Goal: Information Seeking & Learning: Learn about a topic

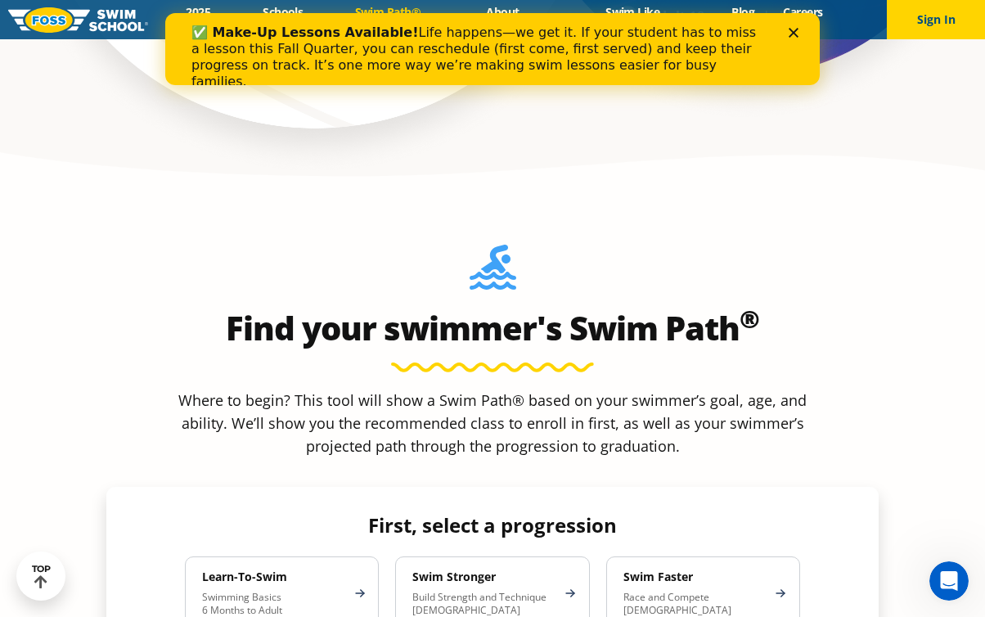
scroll to position [1505, 0]
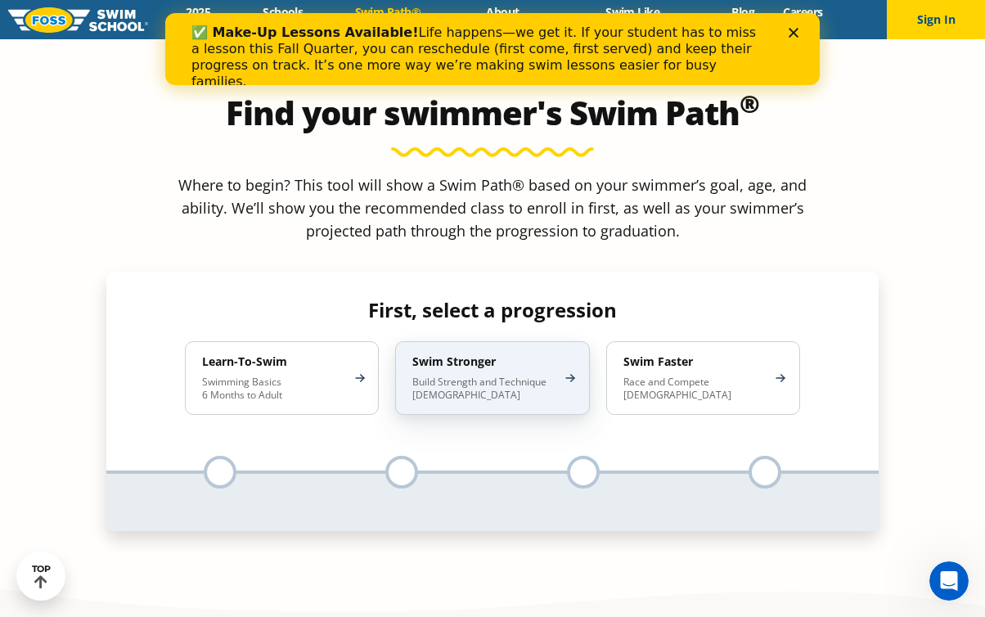
click at [543, 341] on div "Swim Stronger Build Strength and Technique 5-13 Years Old" at bounding box center [492, 378] width 194 height 74
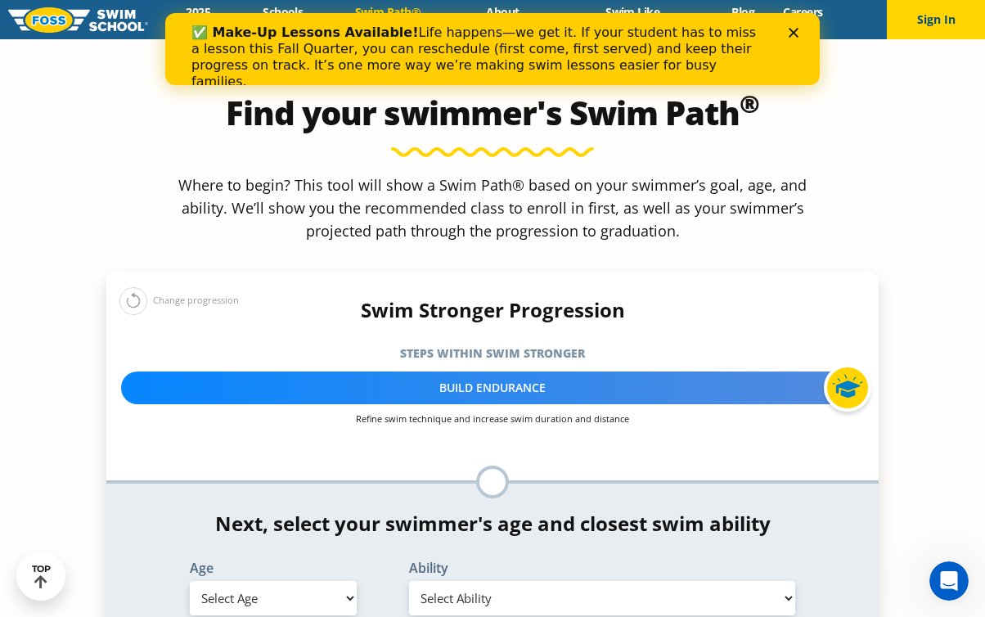
click at [251, 581] on select "Select Age 6 months - 1 year 1 year 2 years 3 years 4 years 5 years 6 years 7 y…" at bounding box center [273, 598] width 167 height 34
select select "4-years"
click at [190, 581] on select "Select Age 6 months - 1 year 1 year 2 years 3 years 4 years 5 years 6 years 7 y…" at bounding box center [273, 598] width 167 height 34
click at [497, 581] on select "Select Ability First in-water experience When in the water, reliant on a life j…" at bounding box center [602, 598] width 386 height 34
select select "4-years-i-would-be-comfortable-if-my-child-fell-in-the-water-and-confident-that…"
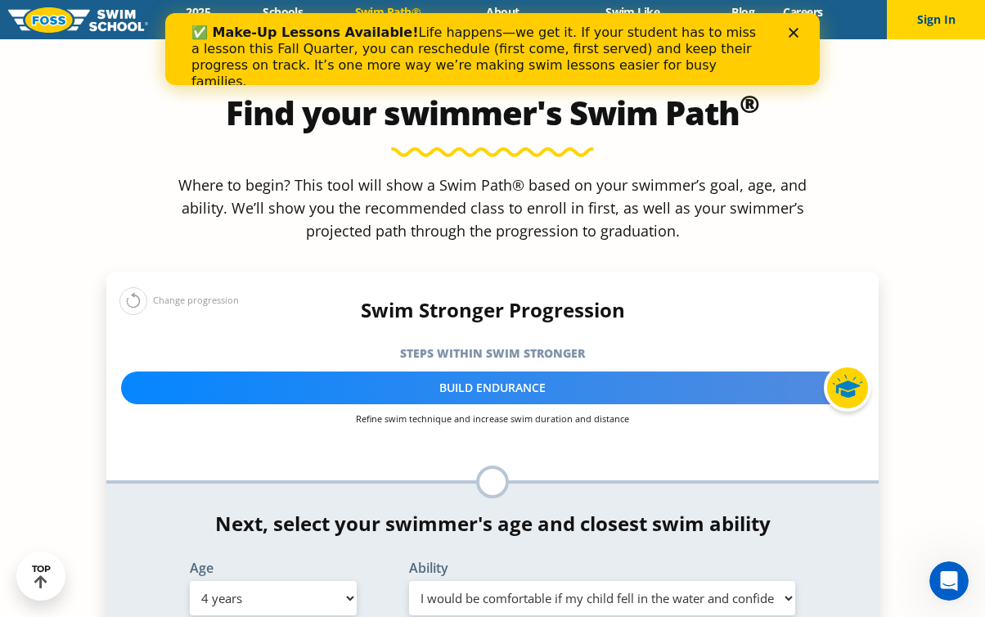
click at [409, 581] on select "Select Ability First in-water experience When in the water, reliant on a life j…" at bounding box center [602, 598] width 386 height 34
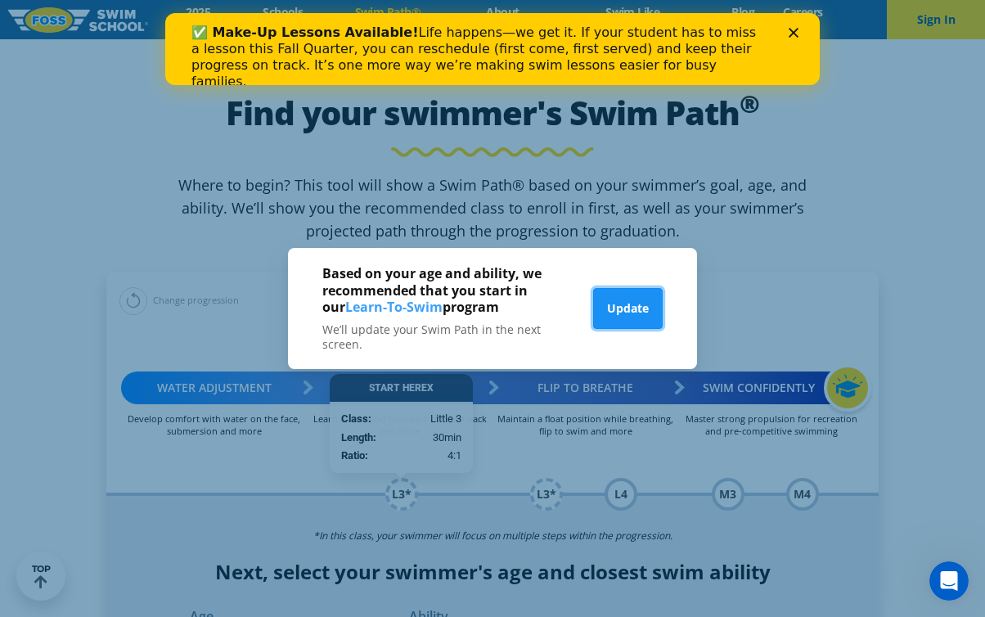
click at [638, 324] on button "Update" at bounding box center [628, 308] width 70 height 41
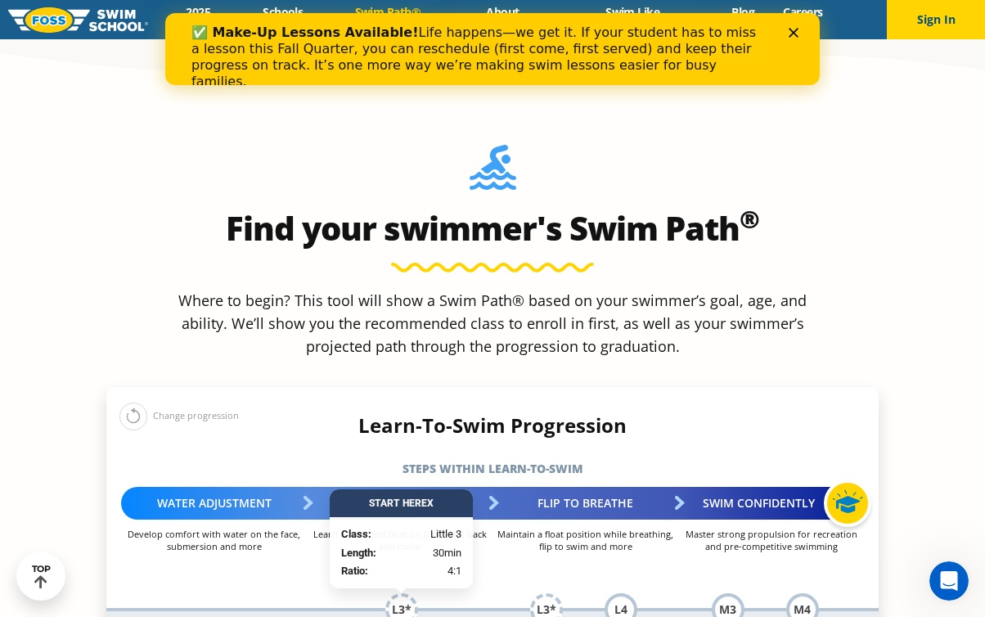
scroll to position [1392, 0]
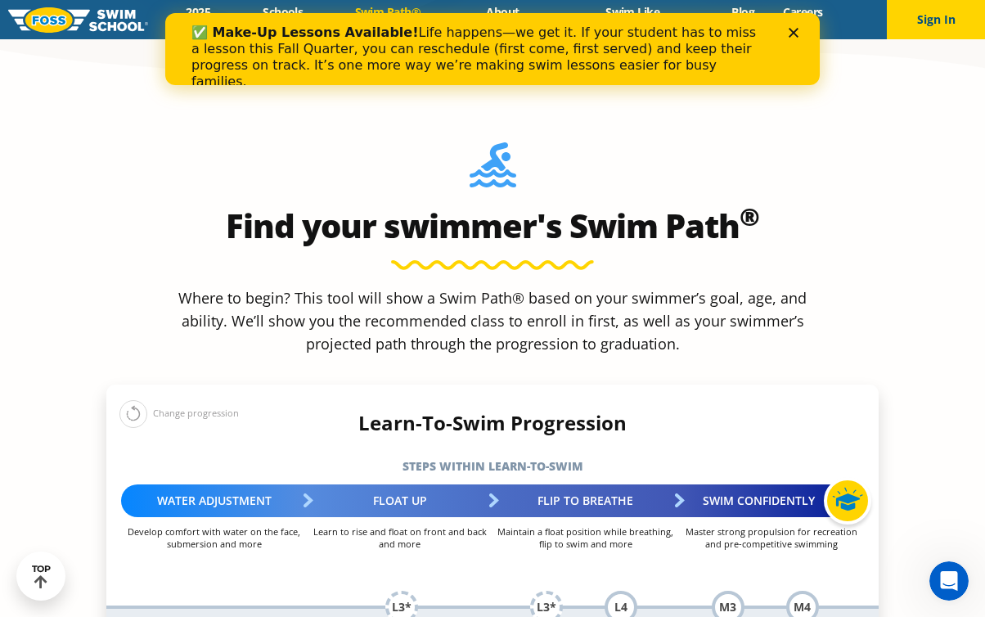
click at [793, 26] on div "✅ Make-Up Lessons Available! Life happens—we get it. If your student has to mis…" at bounding box center [492, 57] width 654 height 75
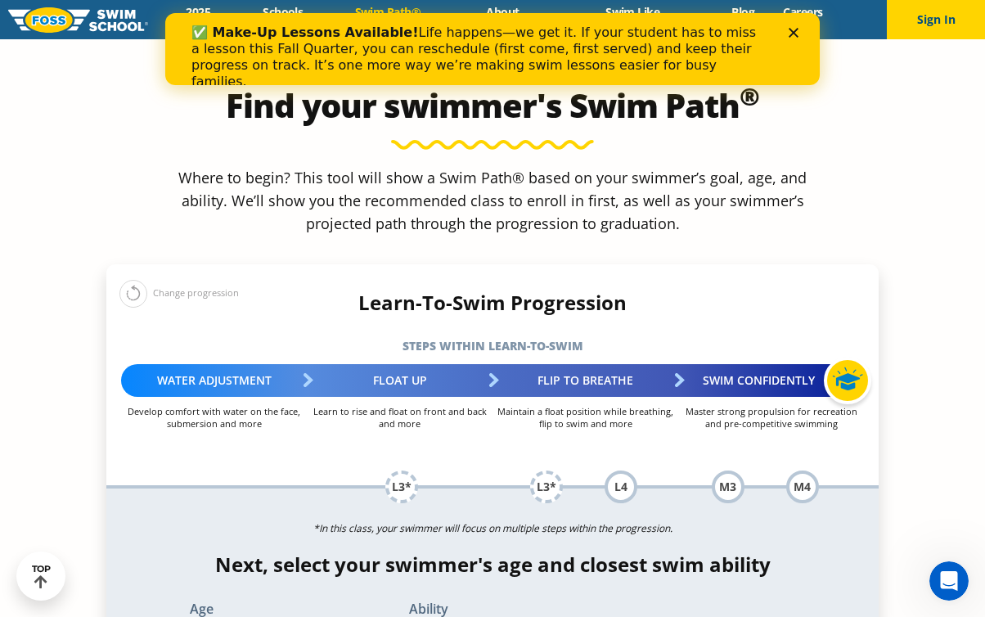
scroll to position [1140, 0]
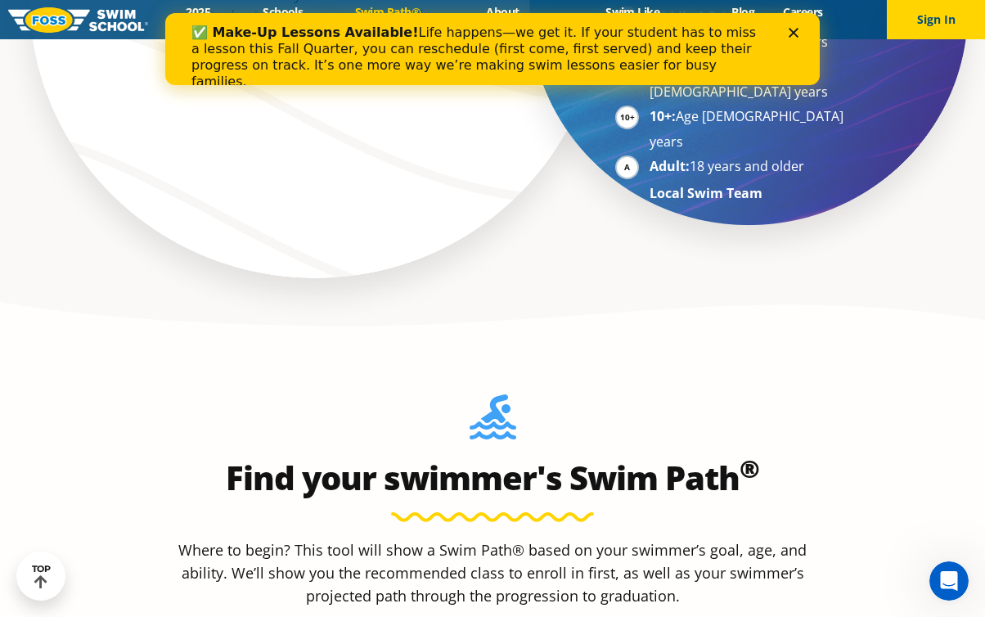
click at [789, 35] on icon "Close" at bounding box center [794, 33] width 10 height 10
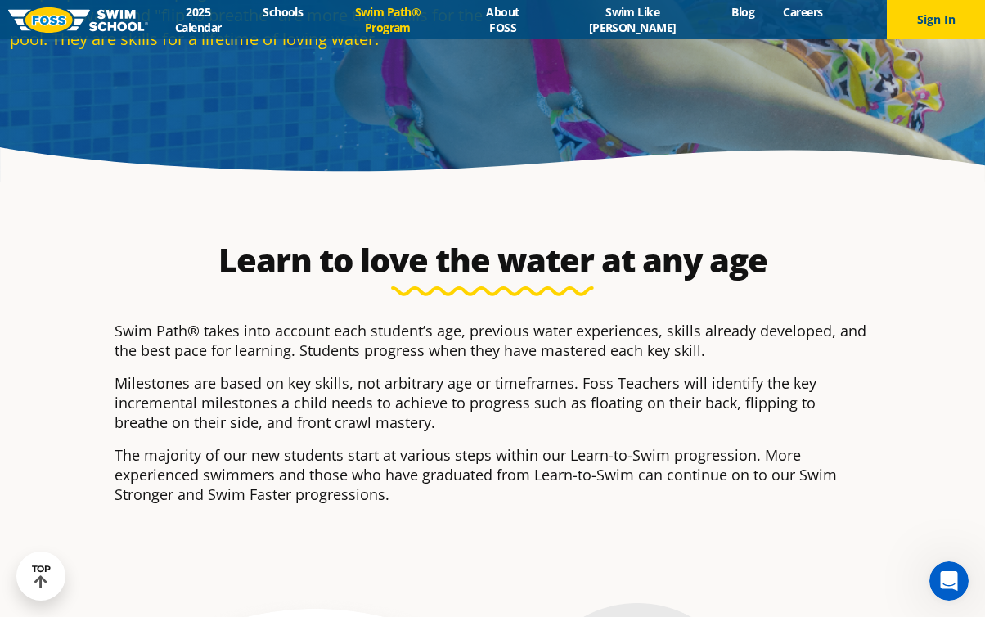
scroll to position [0, 0]
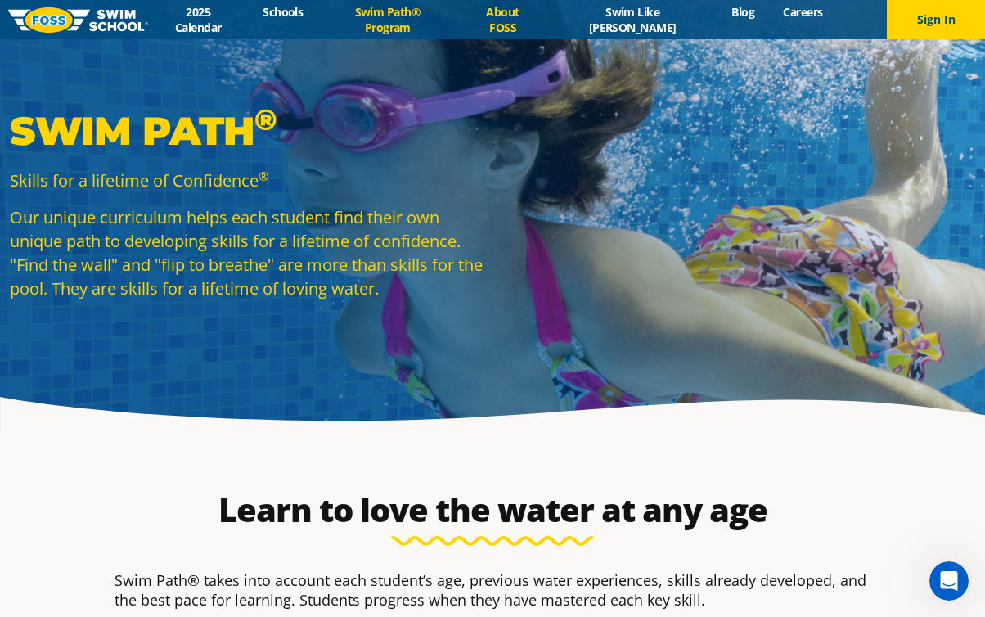
click at [510, 25] on link "About FOSS" at bounding box center [503, 19] width 90 height 31
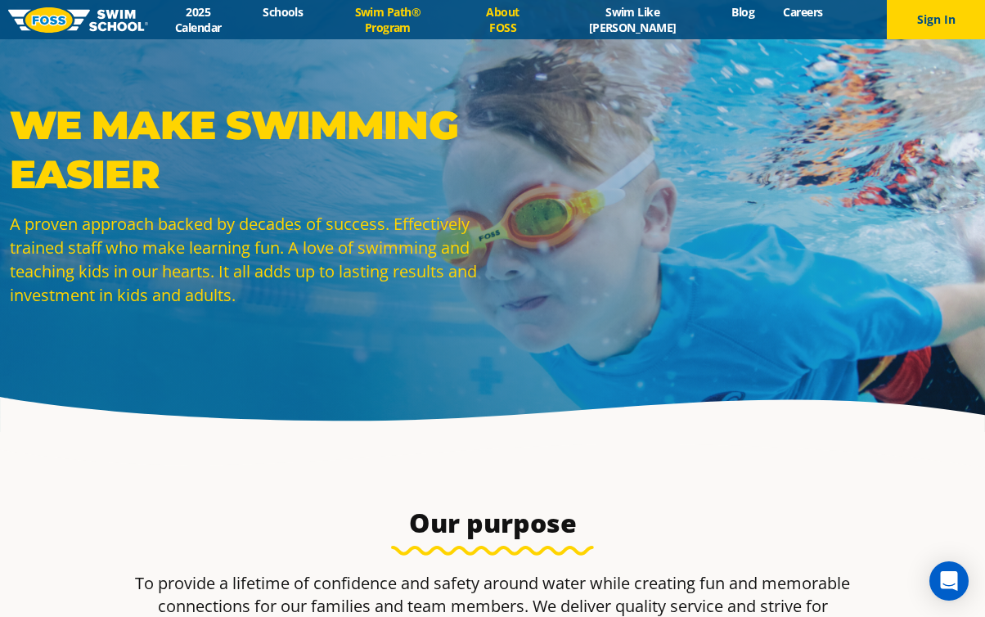
click at [381, 11] on link "Swim Path® Program" at bounding box center [387, 19] width 141 height 31
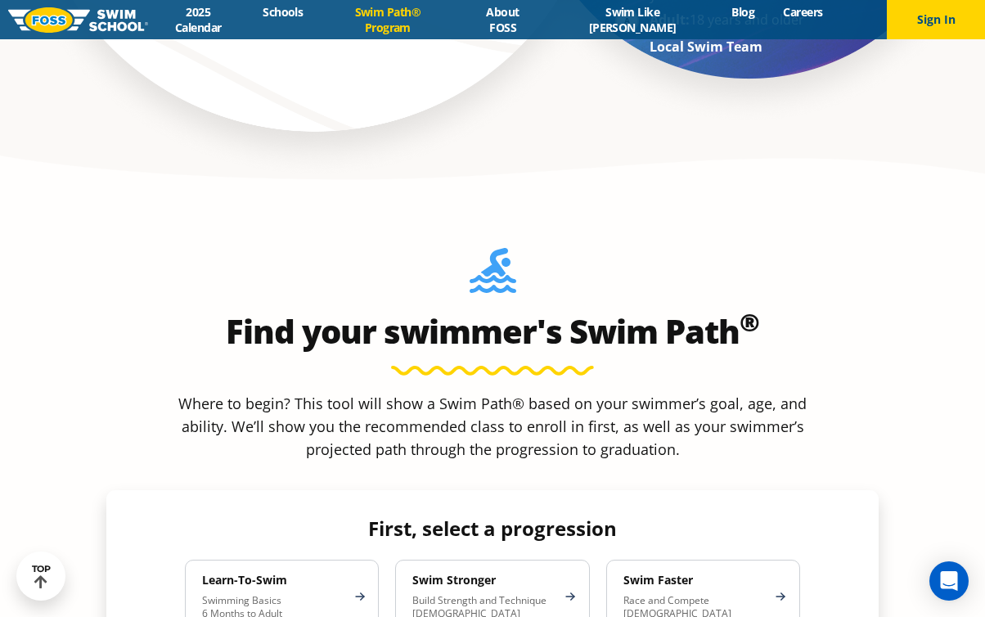
scroll to position [1485, 0]
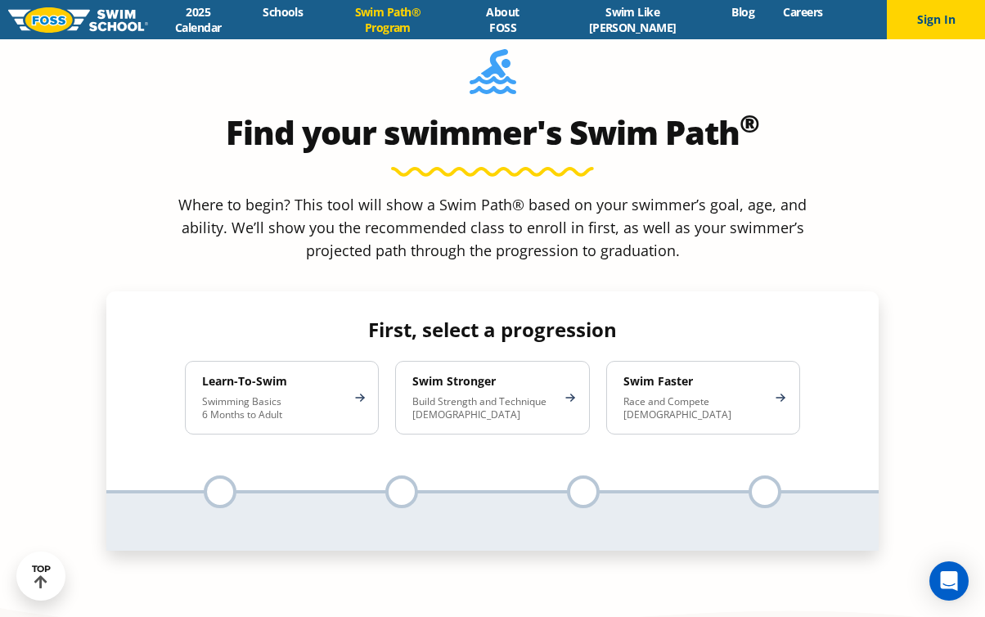
click at [227, 475] on div at bounding box center [220, 491] width 33 height 33
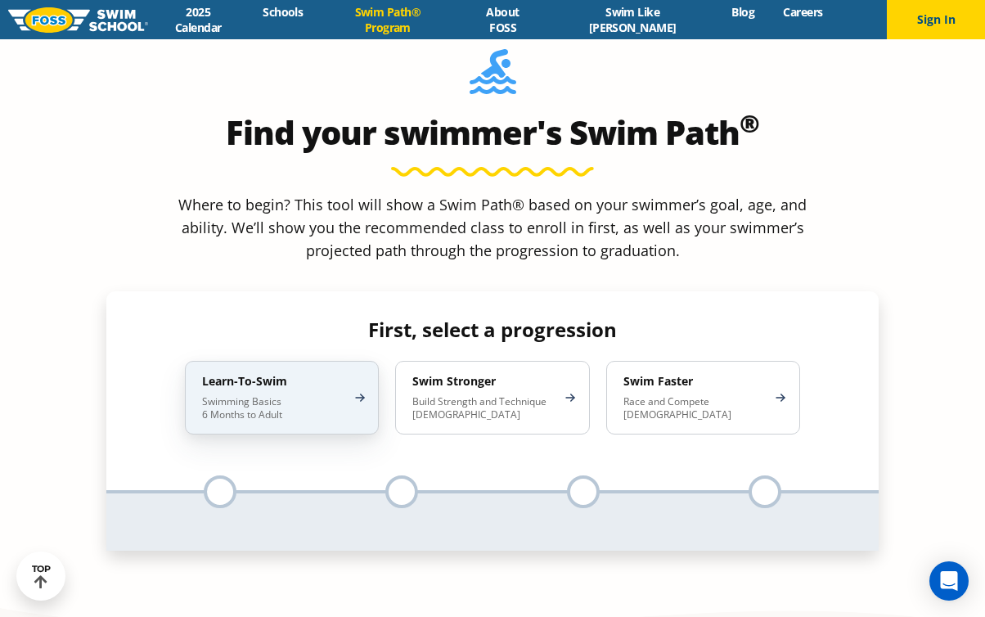
click at [337, 361] on div "Learn-To-Swim Swimming Basics 6 Months to Adult" at bounding box center [282, 398] width 194 height 74
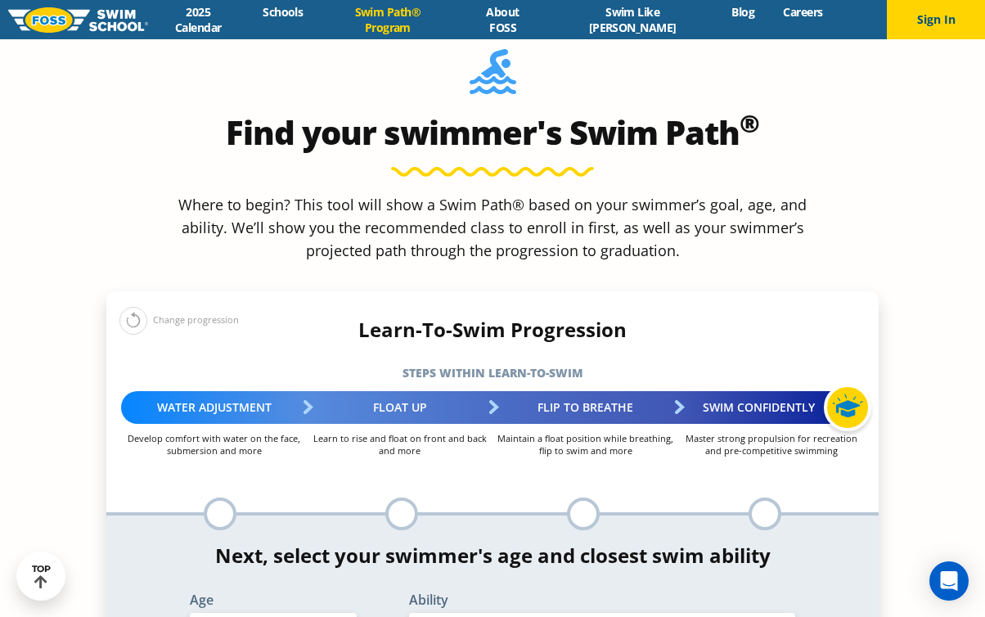
select select "4-years"
select select "4-years-i-would-be-comfortable-if-my-child-fell-in-the-water-and-confident-that…"
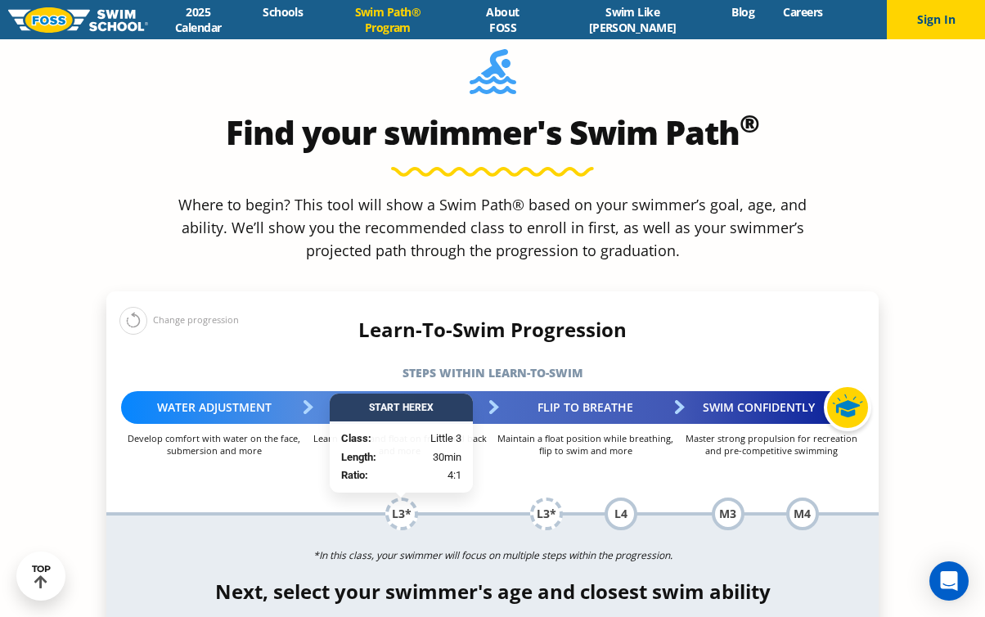
select select "5-years"
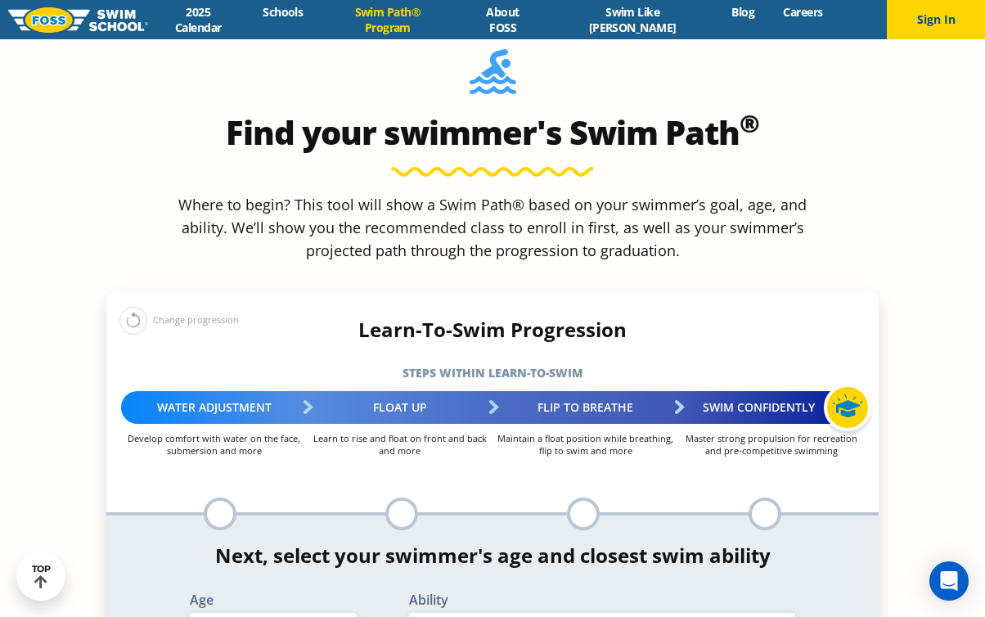
scroll to position [1522, 0]
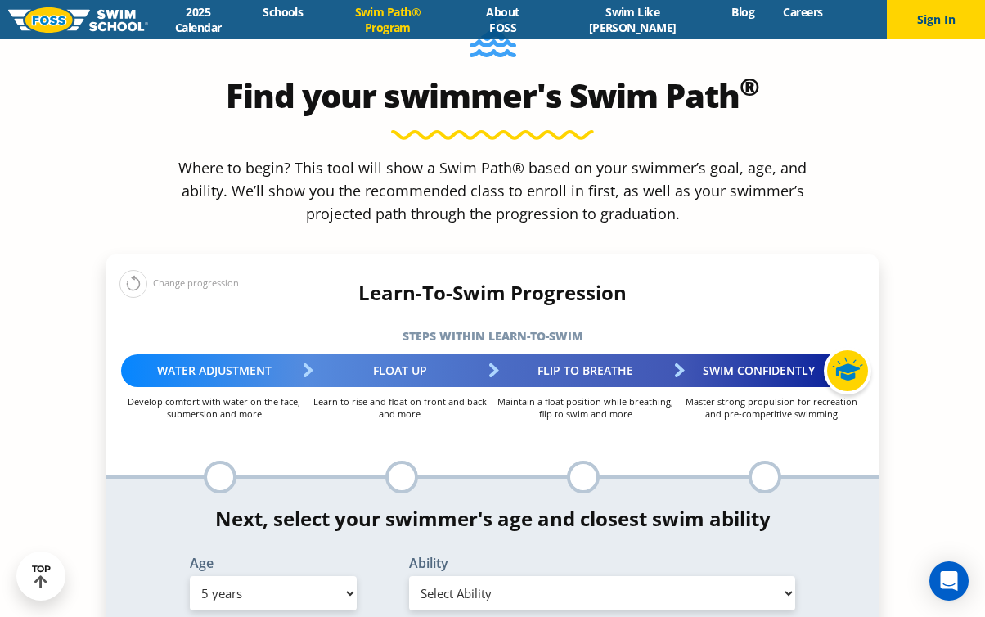
click at [462, 576] on select "Select Ability First in-water experience When in the water, reliant on a life j…" at bounding box center [602, 593] width 386 height 34
click at [409, 576] on select "Select Ability First in-water experience When in the water, reliant on a life j…" at bounding box center [602, 593] width 386 height 34
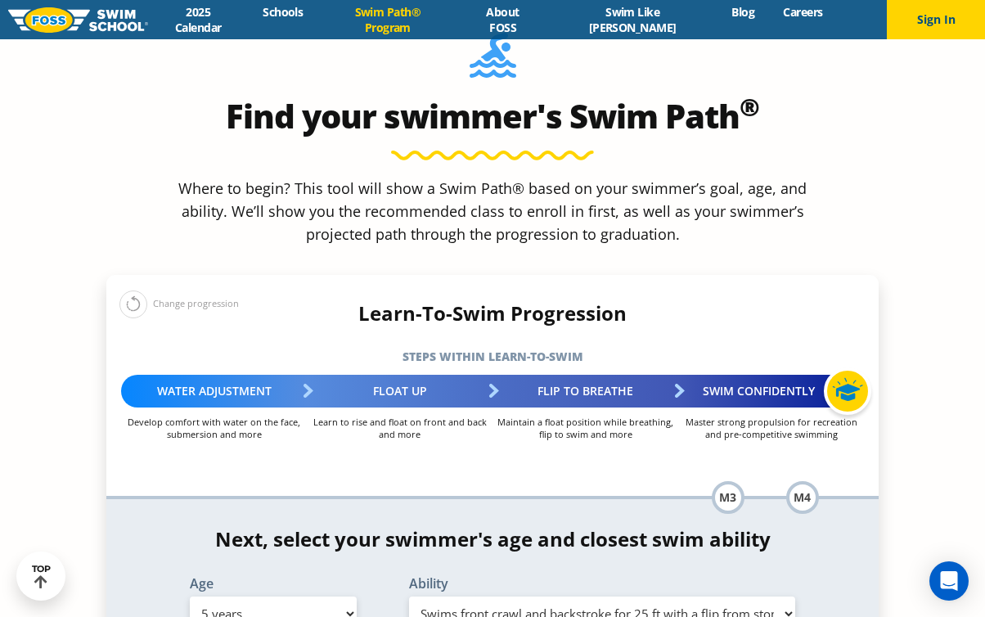
scroll to position [1518, 0]
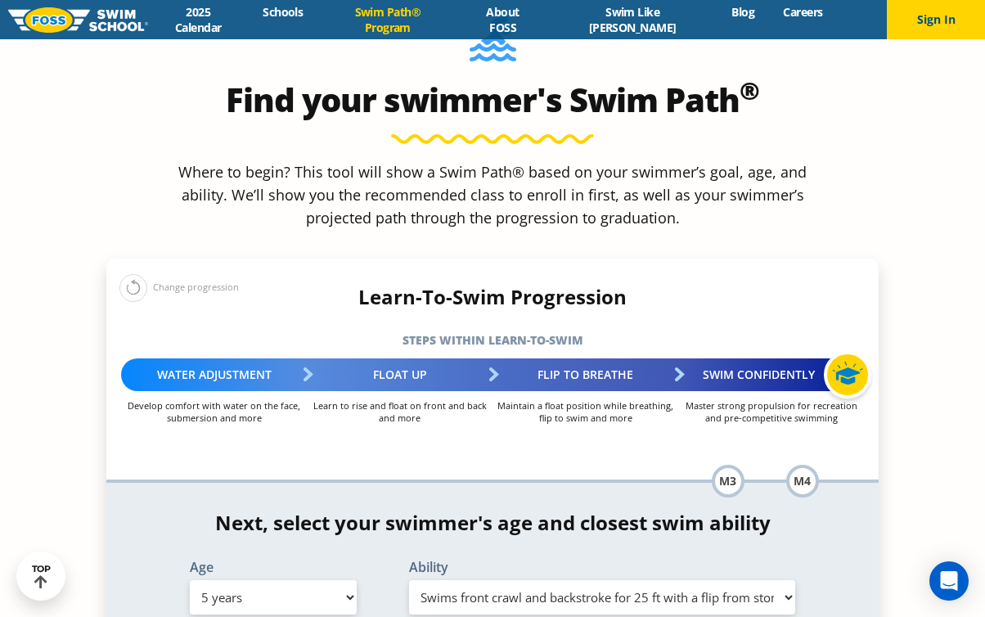
click at [561, 580] on select "Select Ability First in-water experience When in the water, reliant on a life j…" at bounding box center [602, 597] width 386 height 34
select select "5-years-in-open-water-able-to-swim-for-at-least-15-ft-back-to-safety-while-flip…"
click at [409, 580] on select "Select Ability First in-water experience When in the water, reliant on a life j…" at bounding box center [602, 597] width 386 height 34
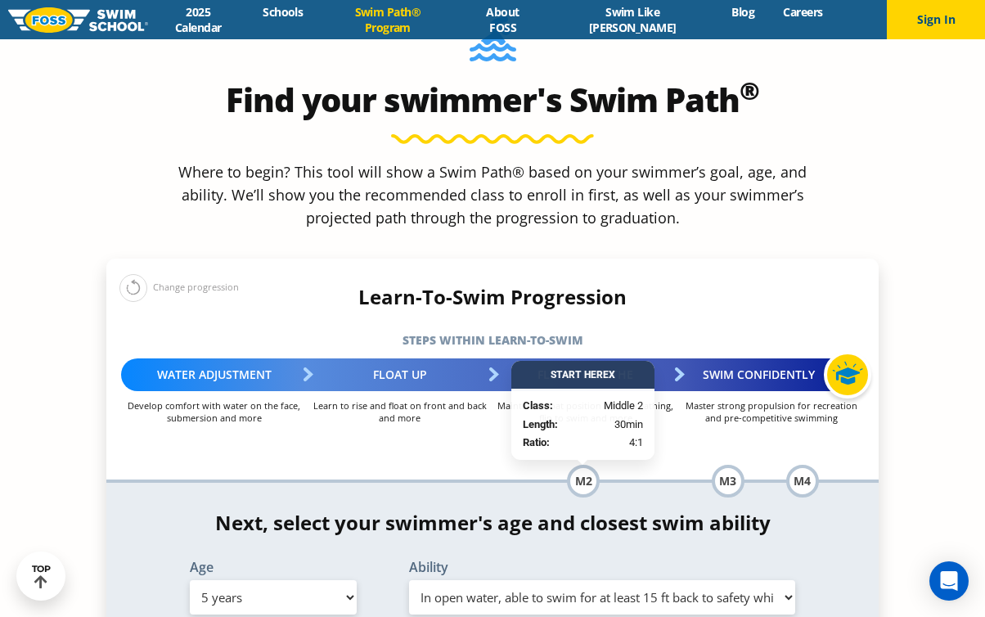
click at [295, 580] on select "Select Age 6 months - 1 year 1 year 2 years 3 years 4 years 5 years 6 years 7 y…" at bounding box center [273, 597] width 167 height 34
select select "4-years"
click at [190, 580] on select "Select Age 6 months - 1 year 1 year 2 years 3 years 4 years 5 years 6 years 7 y…" at bounding box center [273, 597] width 167 height 34
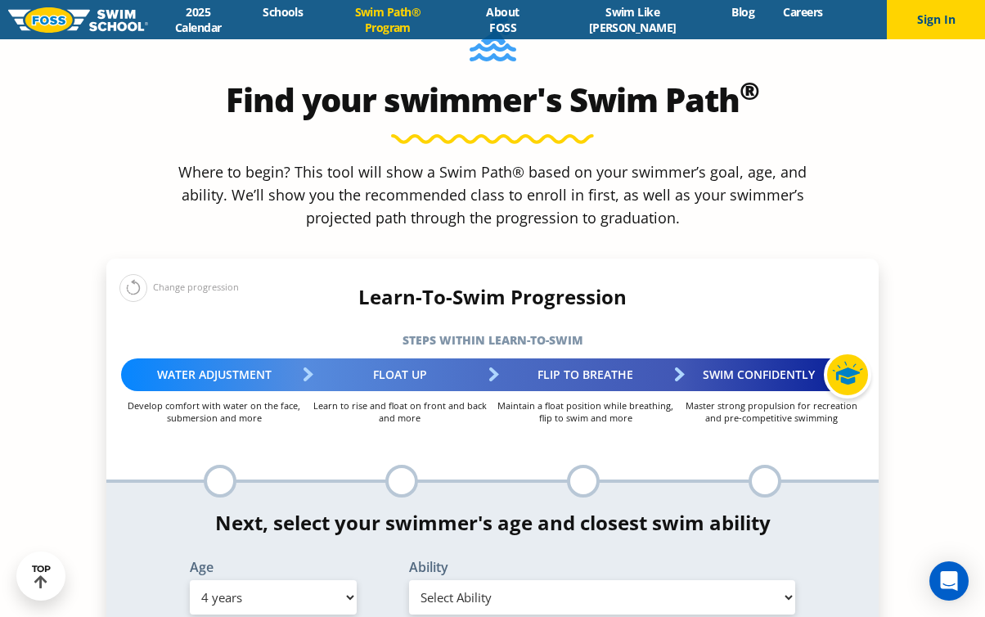
click at [536, 580] on select "Select Ability First in-water experience When in the water, reliant on a life j…" at bounding box center [602, 597] width 386 height 34
click at [409, 580] on select "Select Ability First in-water experience When in the water, reliant on a life j…" at bounding box center [602, 597] width 386 height 34
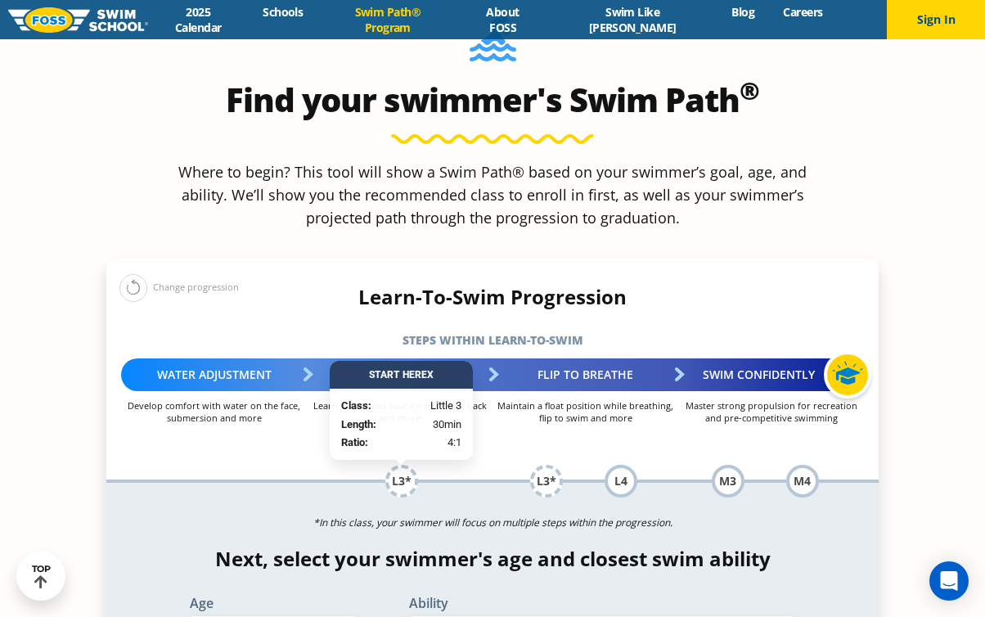
select select "4-years-in-open-water-able-to-swim-for-at-least-15-ft-back-to-safety-while-flip…"
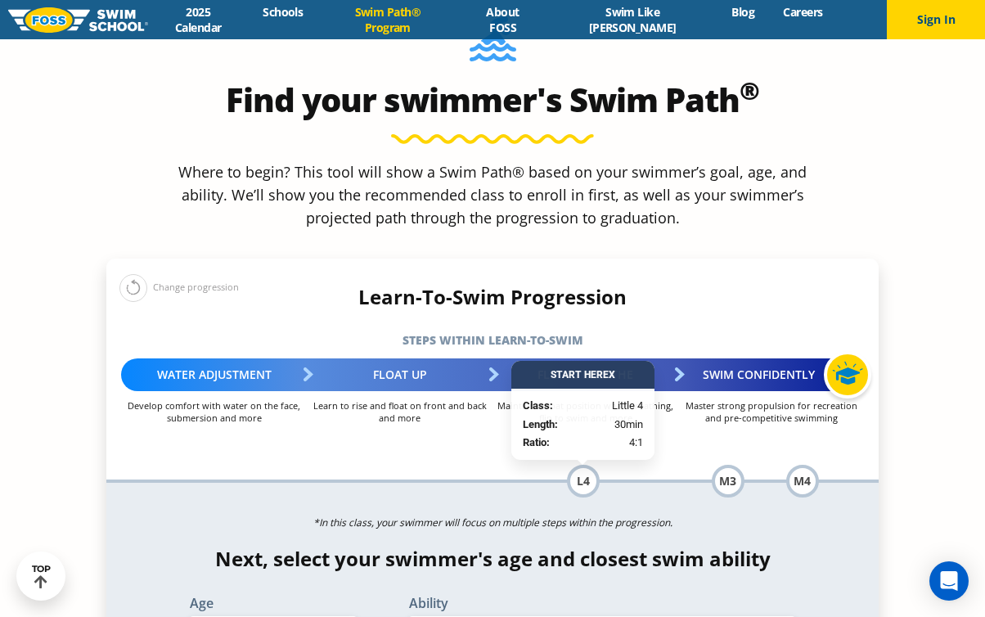
click at [393, 596] on div "Ability Select Ability First in-water experience When in the water, reliant on …" at bounding box center [602, 623] width 422 height 54
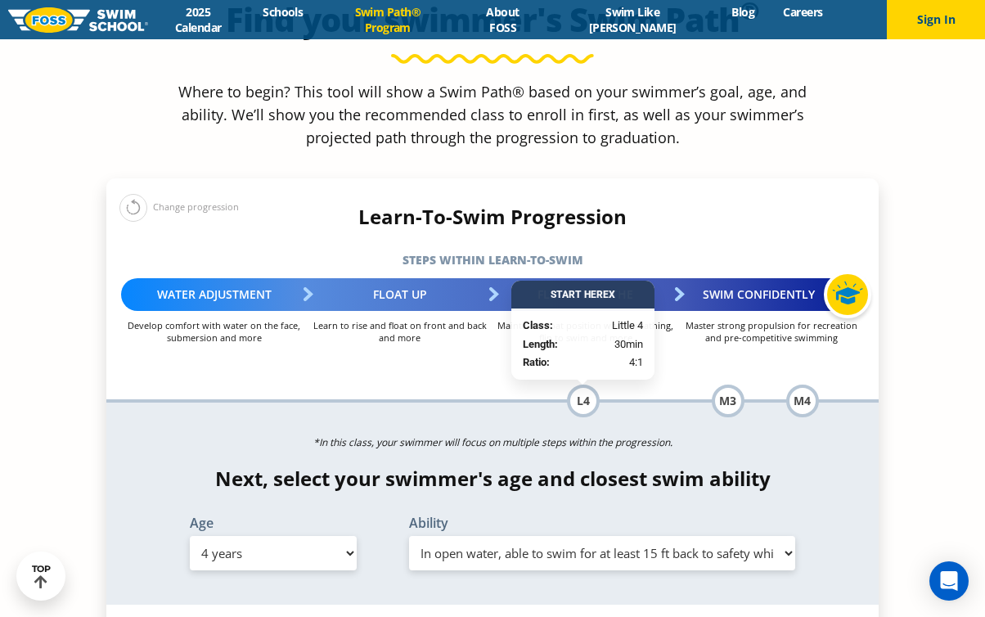
scroll to position [1600, 0]
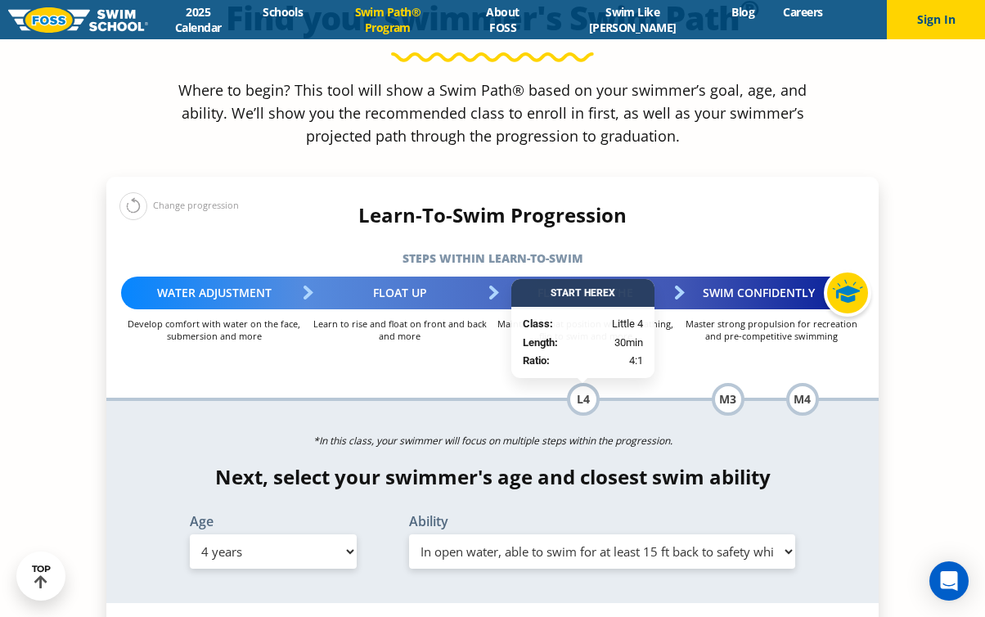
click at [438, 534] on select "Select Ability First in-water experience When in the water, reliant on a life j…" at bounding box center [602, 551] width 386 height 34
click at [409, 534] on select "Select Ability First in-water experience When in the water, reliant on a life j…" at bounding box center [602, 551] width 386 height 34
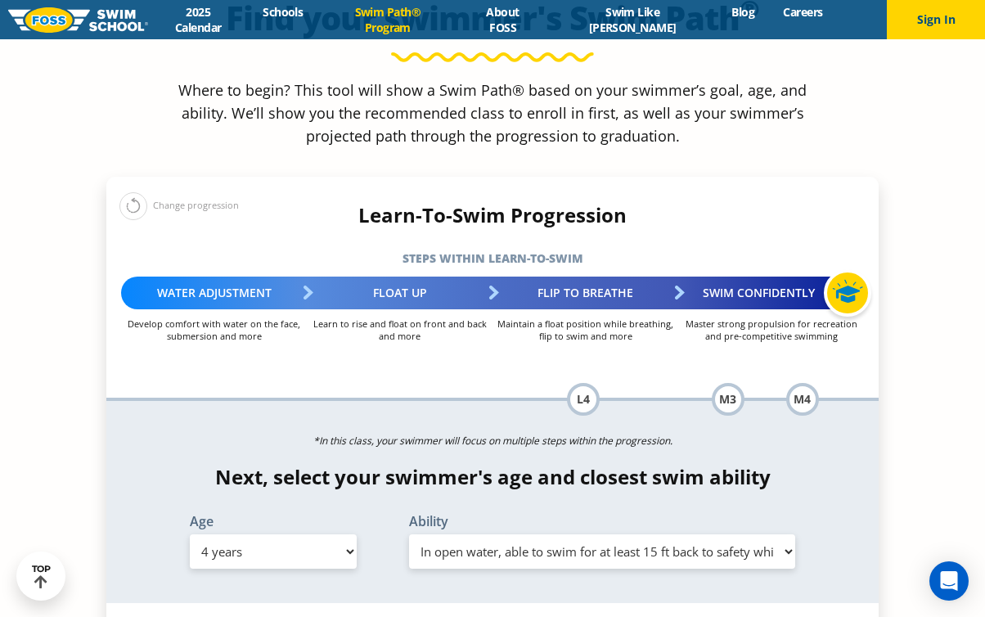
click at [218, 534] on select "Select Age 6 months - 1 year 1 year 2 years 3 years 4 years 5 years 6 years 7 y…" at bounding box center [273, 551] width 167 height 34
select select "5-years"
click at [190, 534] on select "Select Age 6 months - 1 year 1 year 2 years 3 years 4 years 5 years 6 years 7 y…" at bounding box center [273, 551] width 167 height 34
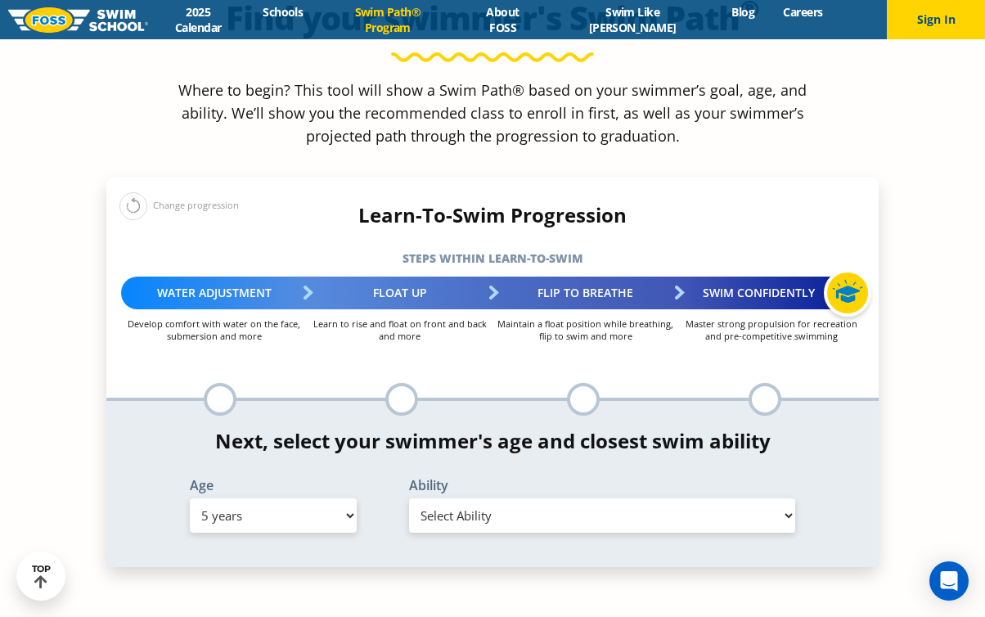
click at [473, 498] on select "Select Ability First in-water experience When in the water, reliant on a life j…" at bounding box center [602, 515] width 386 height 34
click at [409, 498] on select "Select Ability First in-water experience When in the water, reliant on a life j…" at bounding box center [602, 515] width 386 height 34
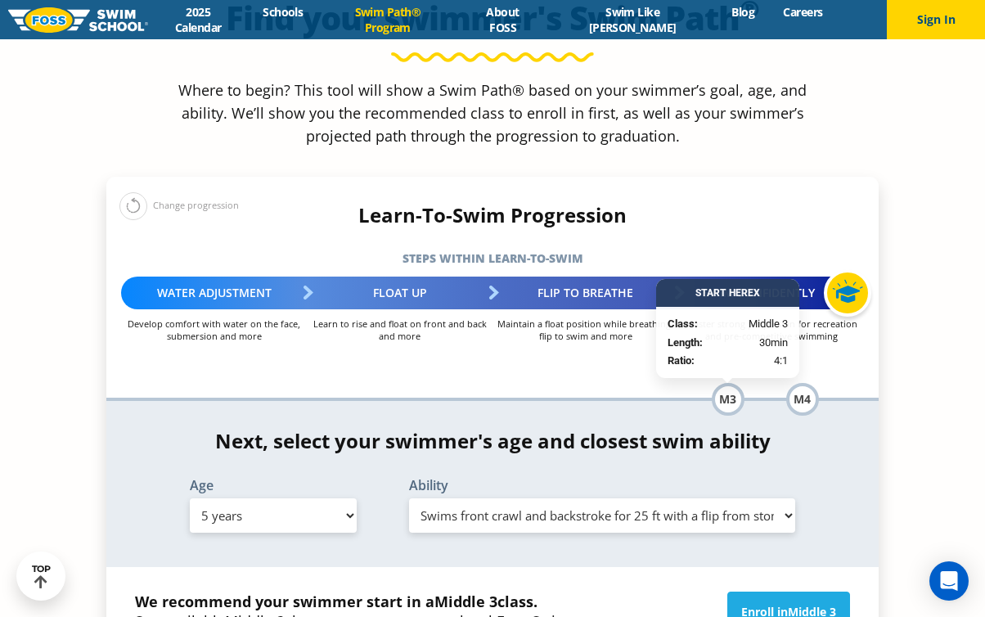
click at [532, 498] on select "Select Ability First in-water experience When in the water, reliant on a life j…" at bounding box center [602, 515] width 386 height 34
select select "5-years-in-open-water-able-to-swim-for-at-least-15-ft-back-to-safety-while-flip…"
click at [409, 498] on select "Select Ability First in-water experience When in the water, reliant on a life j…" at bounding box center [602, 515] width 386 height 34
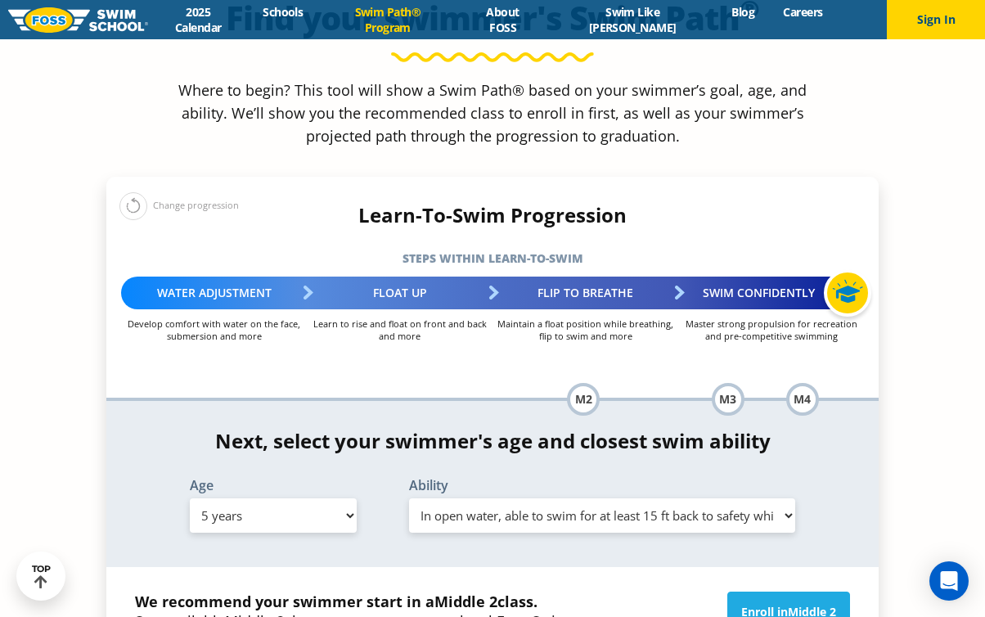
click at [526, 498] on select "Select Ability First in-water experience When in the water, reliant on a life j…" at bounding box center [602, 515] width 386 height 34
click at [218, 498] on select "Select Age 6 months - 1 year 1 year 2 years 3 years 4 years 5 years 6 years 7 y…" at bounding box center [273, 515] width 167 height 34
select select "4-years"
click at [190, 498] on select "Select Age 6 months - 1 year 1 year 2 years 3 years 4 years 5 years 6 years 7 y…" at bounding box center [273, 515] width 167 height 34
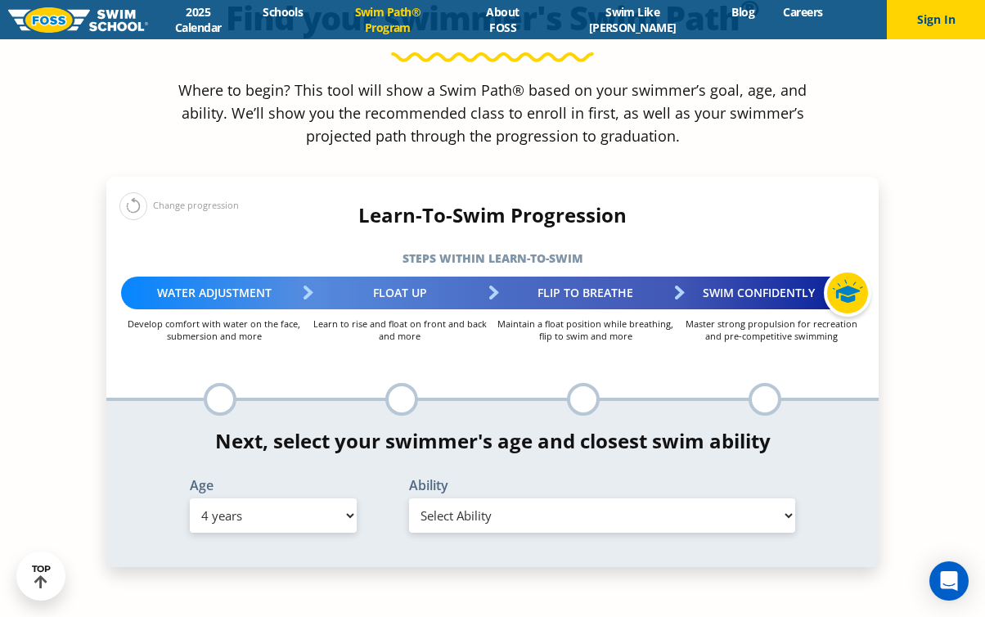
click at [520, 498] on select "Select Ability First in-water experience When in the water, reliant on a life j…" at bounding box center [602, 515] width 386 height 34
select select "4-years-in-open-water-able-to-swim-for-at-least-15-ft-back-to-safety-while-flip…"
click at [409, 498] on select "Select Ability First in-water experience When in the water, reliant on a life j…" at bounding box center [602, 515] width 386 height 34
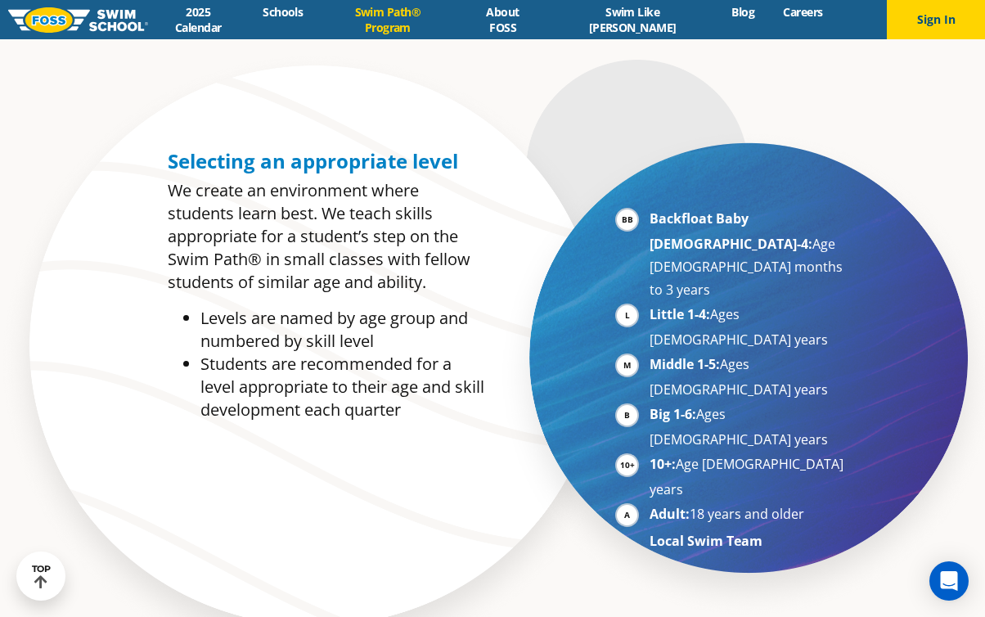
scroll to position [780, 0]
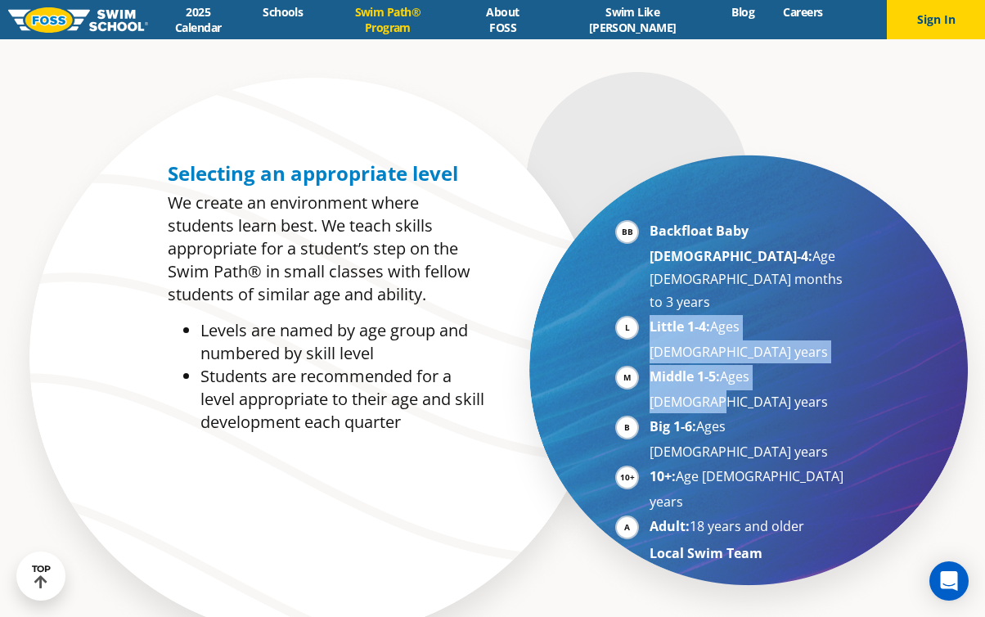
drag, startPoint x: 649, startPoint y: 281, endPoint x: 808, endPoint y: 305, distance: 161.4
click at [808, 305] on ul "Backfloat Baby 1-4: Age 6 months to 3 years Little 1-4: Ages 3-5 years Middle 1…" at bounding box center [732, 391] width 235 height 345
click at [680, 365] on li "Middle 1-5: Ages 5-7 years" at bounding box center [749, 389] width 200 height 48
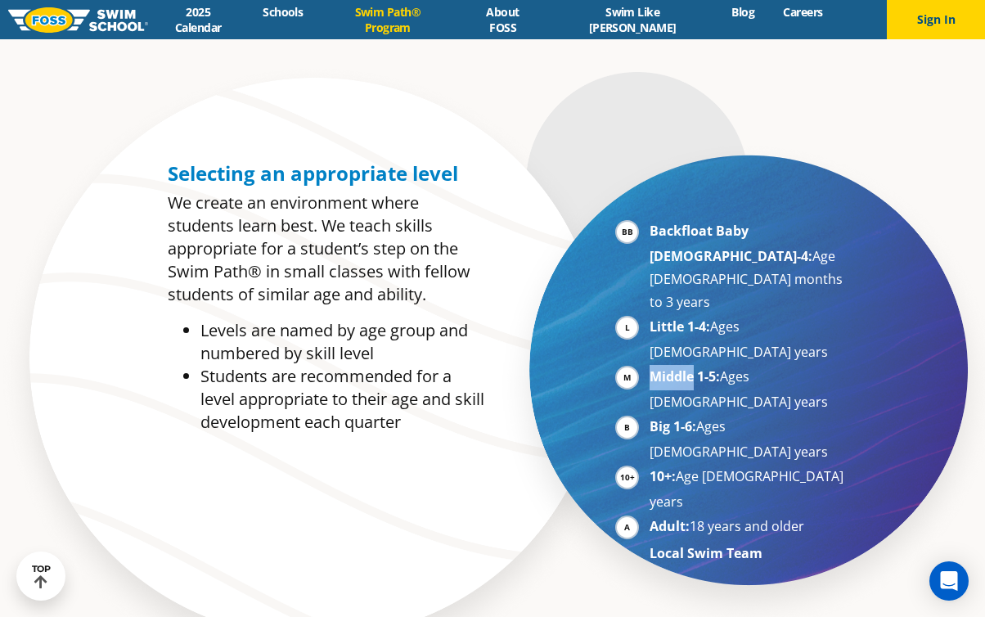
click at [680, 365] on li "Middle 1-5: Ages 5-7 years" at bounding box center [749, 389] width 200 height 48
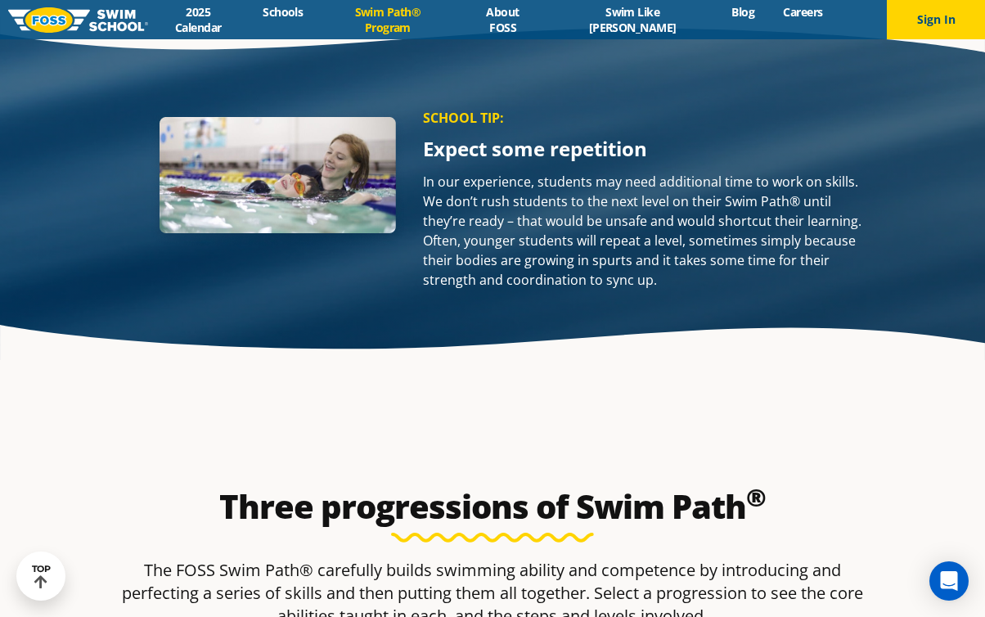
scroll to position [2534, 0]
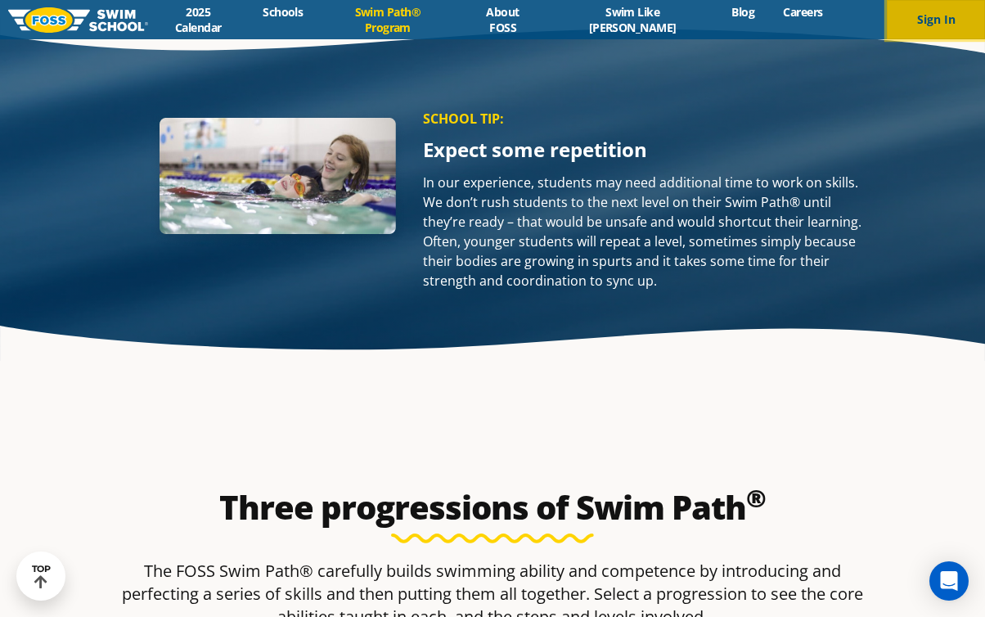
click at [924, 20] on button "Sign In" at bounding box center [936, 19] width 98 height 39
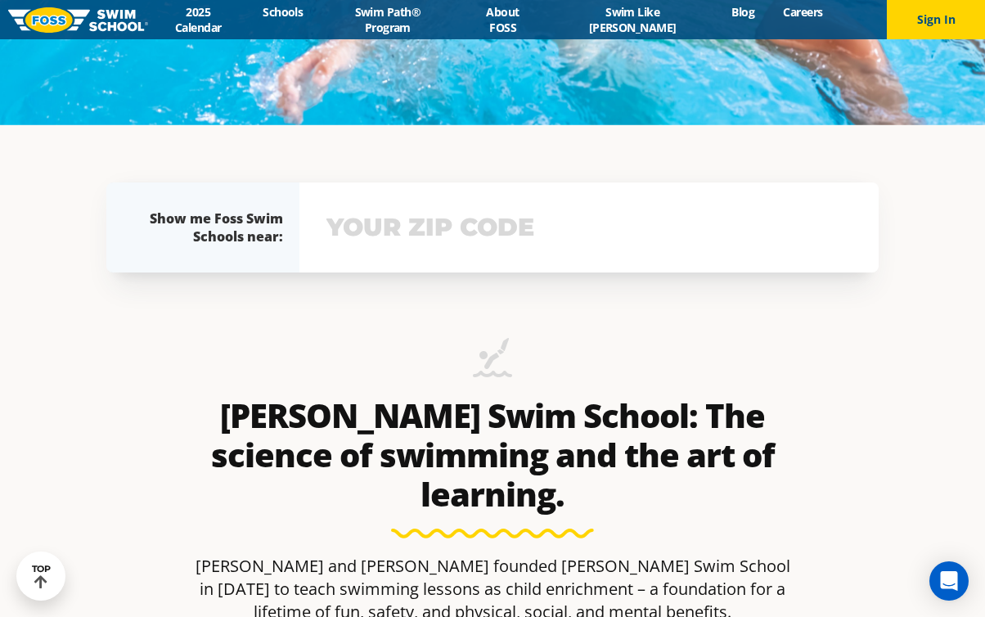
click at [541, 227] on input "text" at bounding box center [588, 227] width 533 height 47
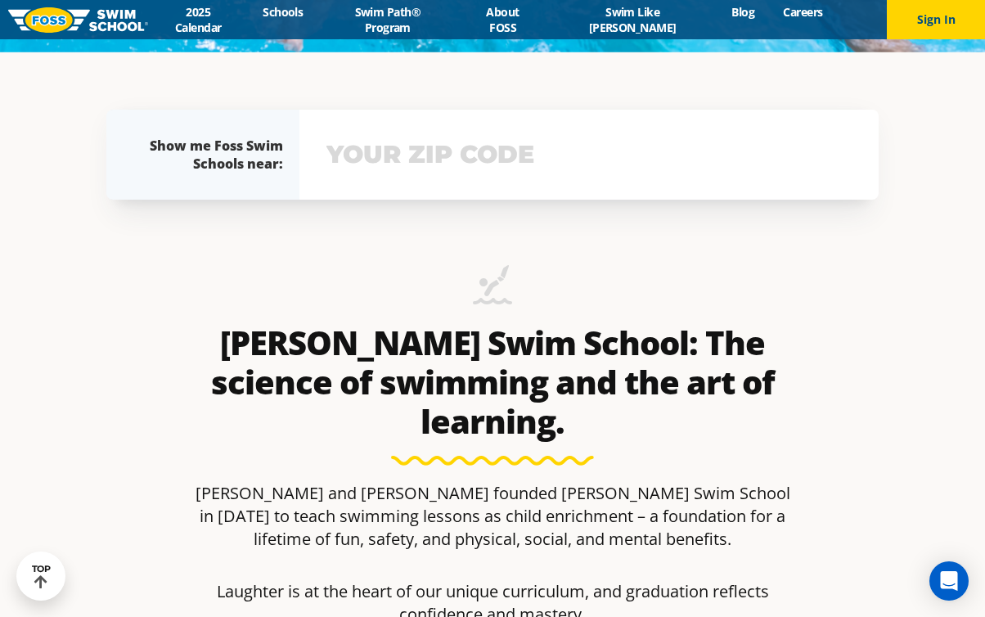
scroll to position [592, 0]
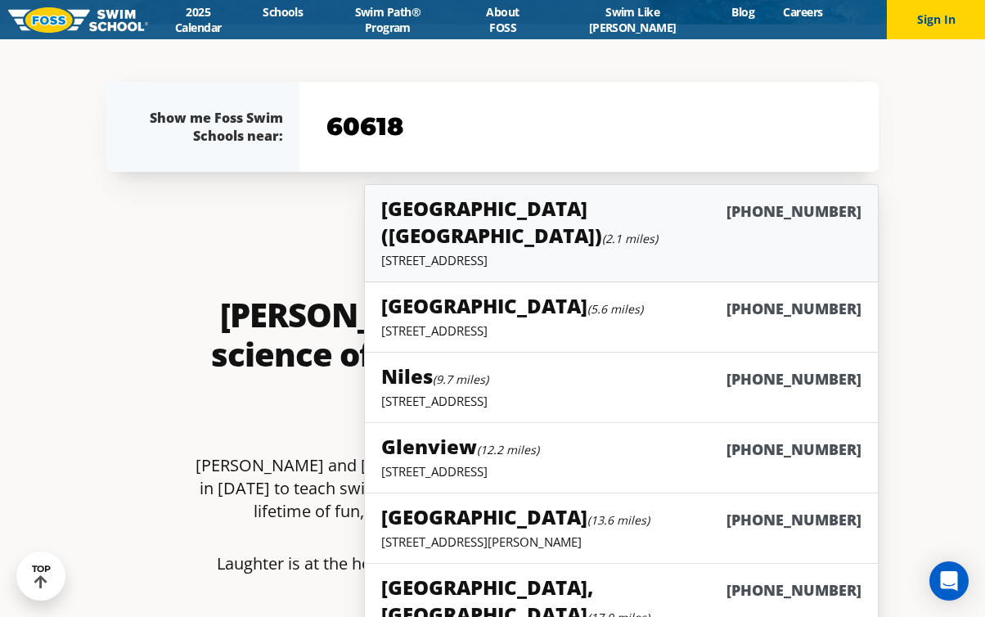
type input "60618"
click at [576, 252] on p "3026 N Ashland Ave, Chicago, IL 60657" at bounding box center [621, 260] width 480 height 16
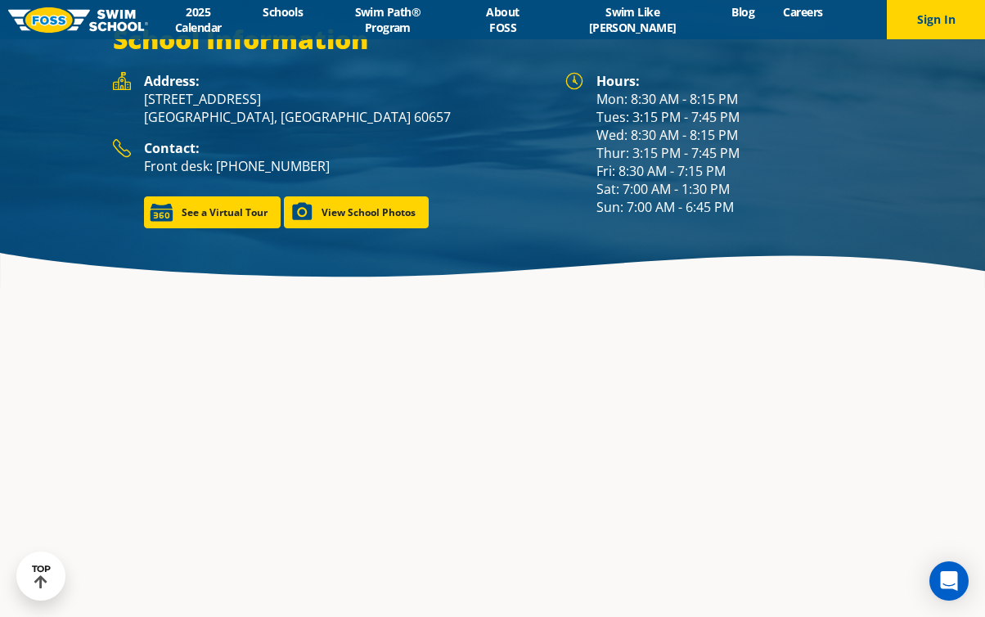
scroll to position [2336, 0]
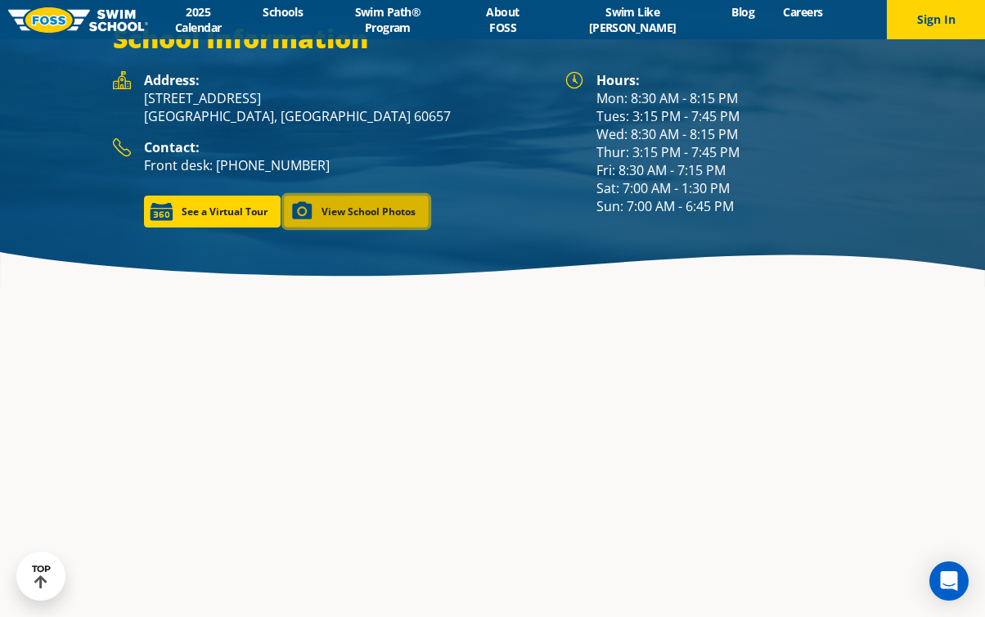
click at [403, 211] on link "View School Photos" at bounding box center [356, 211] width 145 height 32
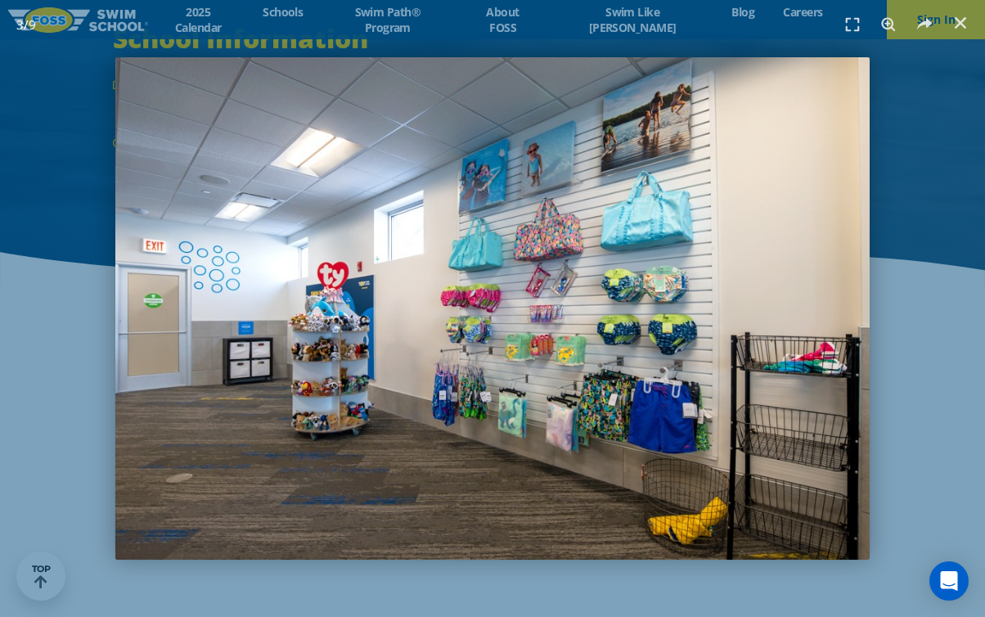
scroll to position [2313, 0]
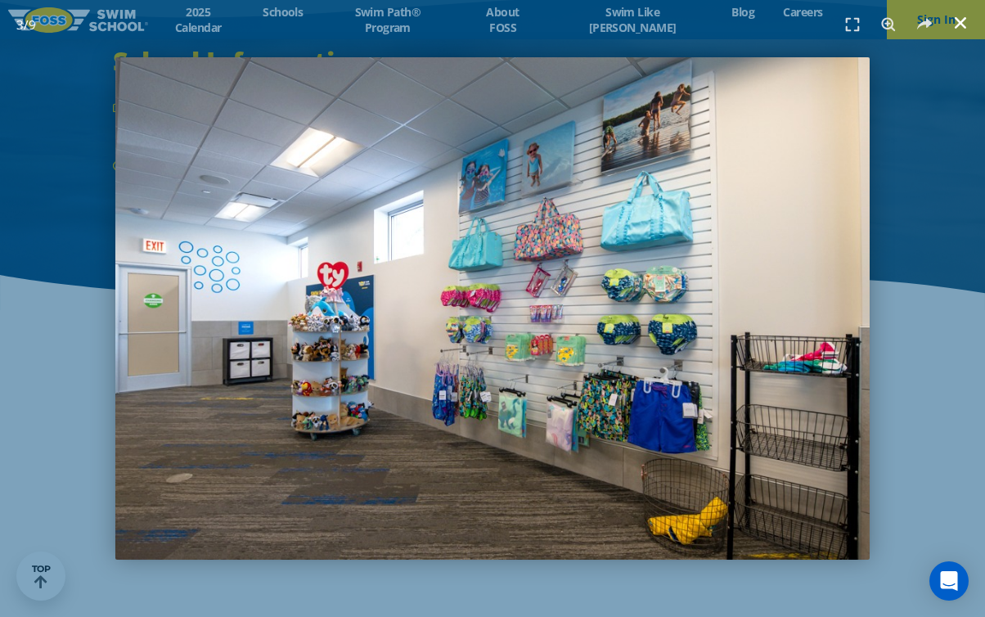
click at [964, 23] on icon "Close (Esc)" at bounding box center [960, 23] width 16 height 16
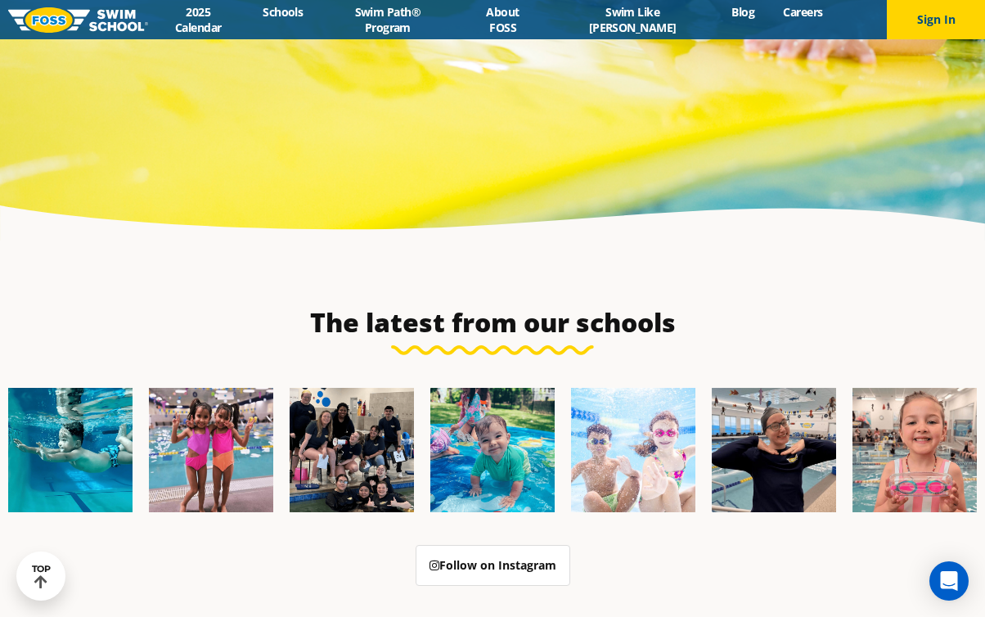
scroll to position [4991, 0]
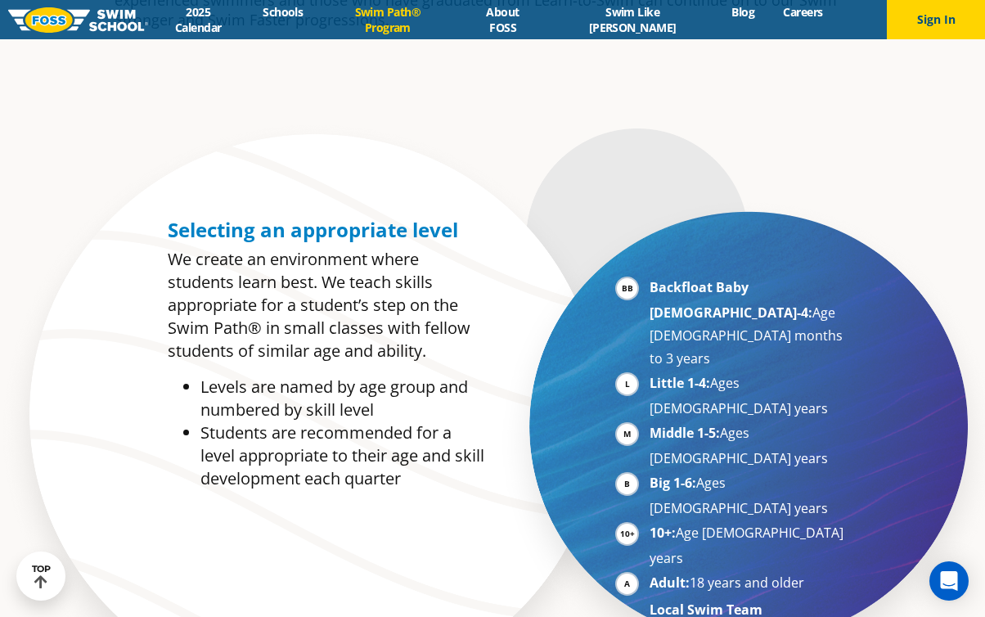
scroll to position [579, 0]
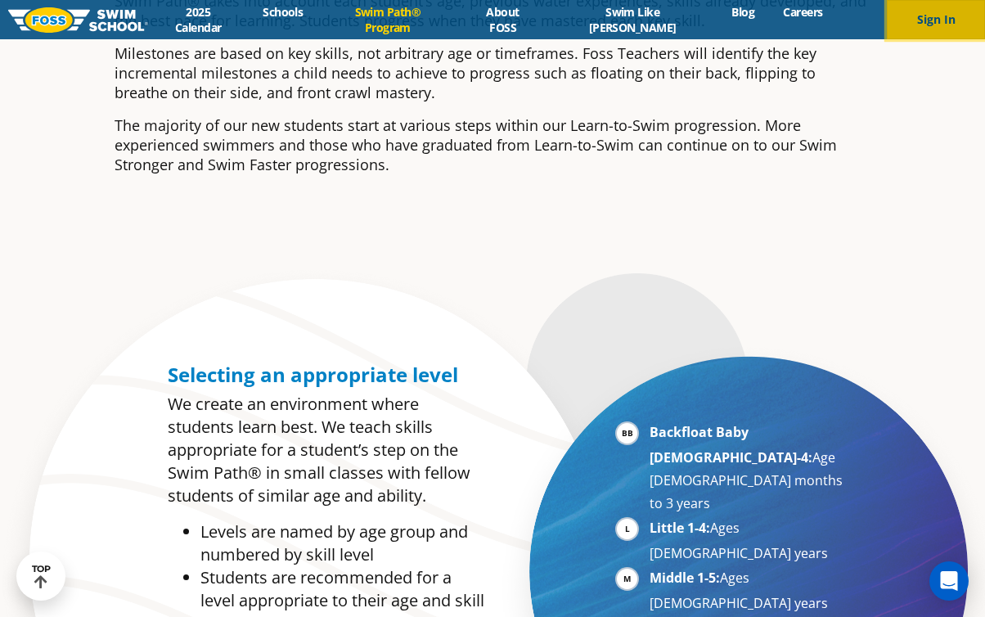
click at [939, 19] on button "Sign In" at bounding box center [936, 19] width 98 height 39
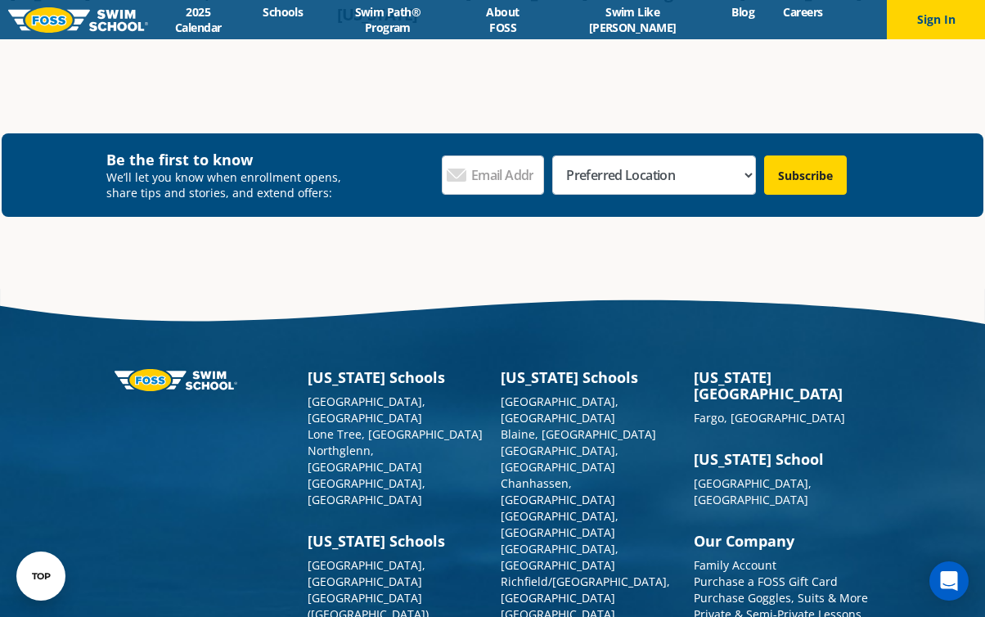
scroll to position [2303, 0]
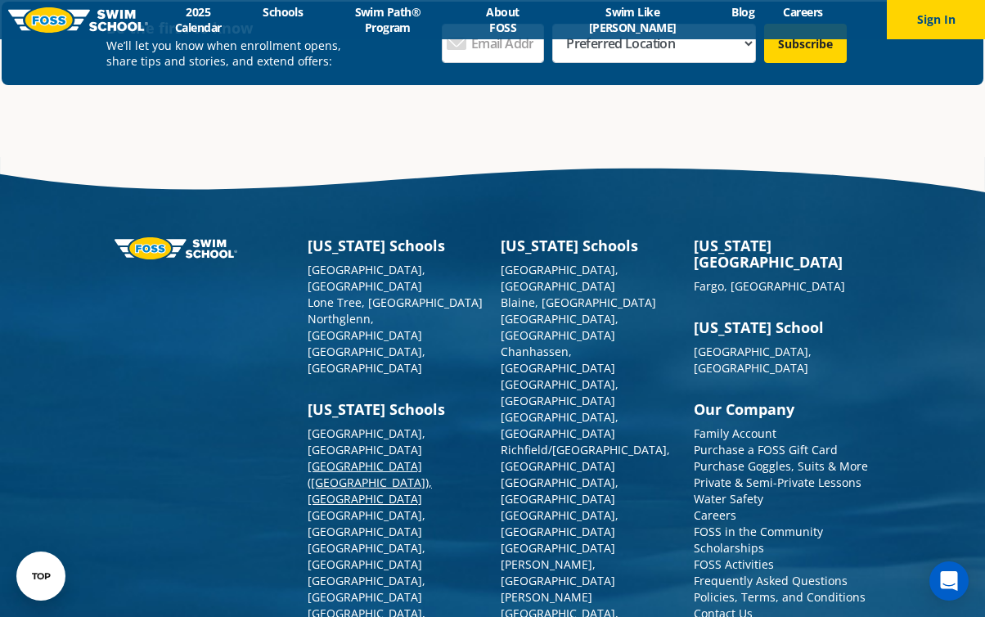
click at [355, 458] on link "[GEOGRAPHIC_DATA] ([GEOGRAPHIC_DATA]), [GEOGRAPHIC_DATA]" at bounding box center [370, 482] width 124 height 48
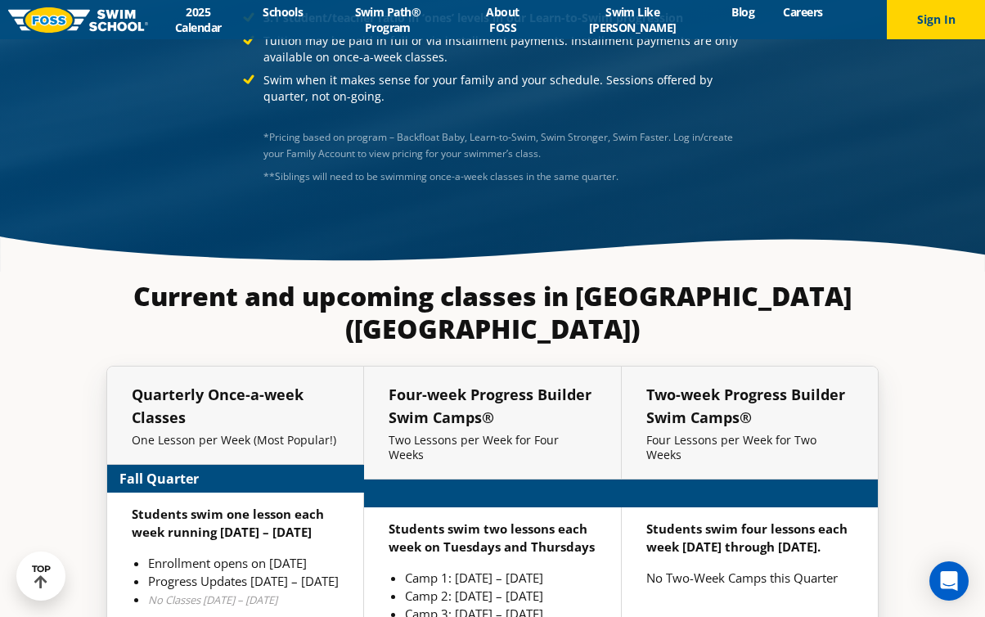
scroll to position [3514, 0]
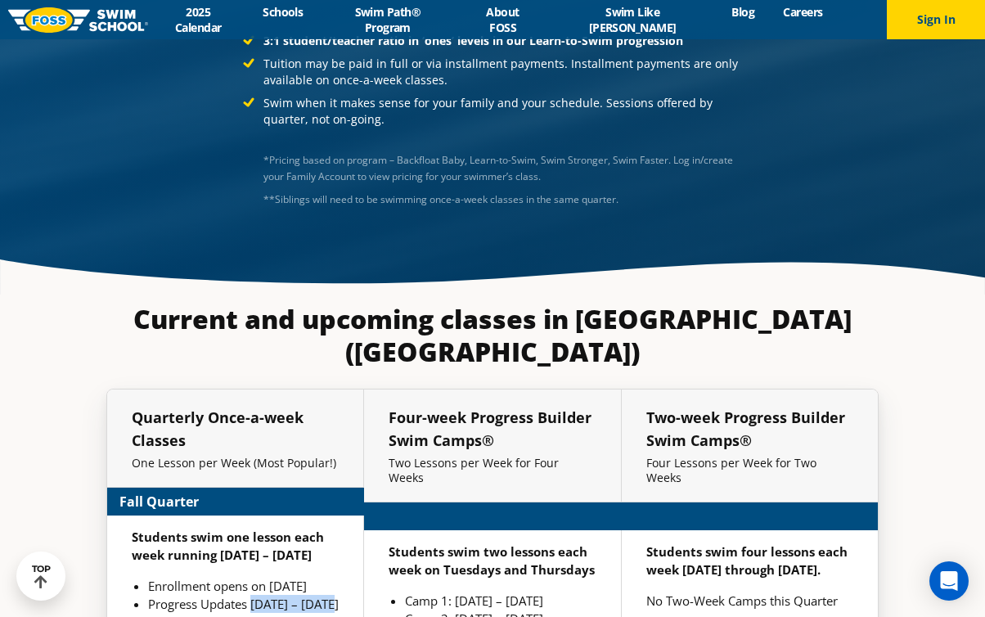
drag, startPoint x: 252, startPoint y: 547, endPoint x: 355, endPoint y: 546, distance: 103.1
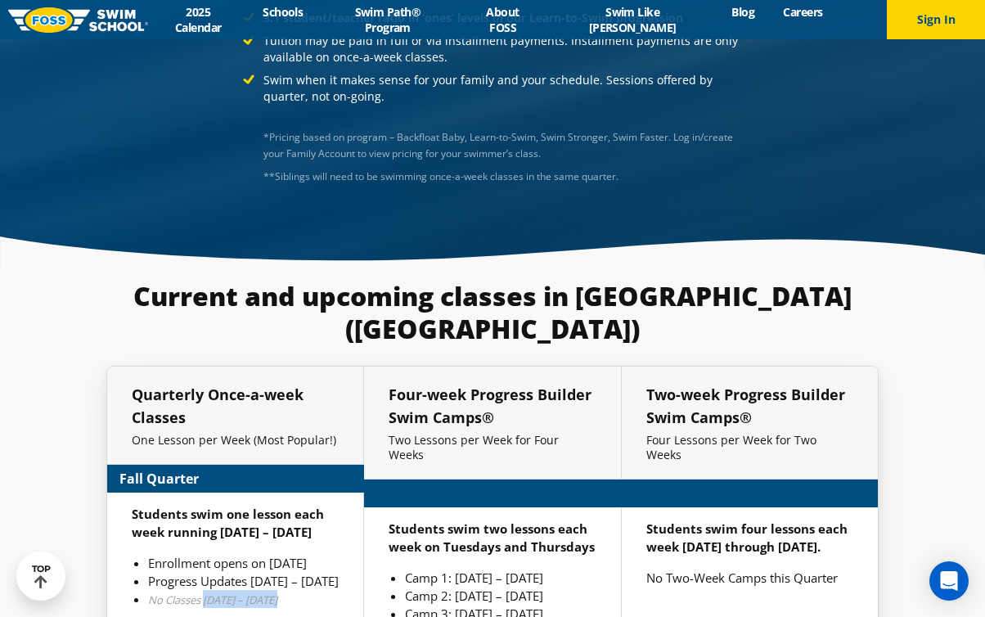
drag, startPoint x: 205, startPoint y: 567, endPoint x: 326, endPoint y: 567, distance: 121.1
click at [326, 590] on li "No Classes Nov 26 – Nov 30" at bounding box center [243, 599] width 191 height 18
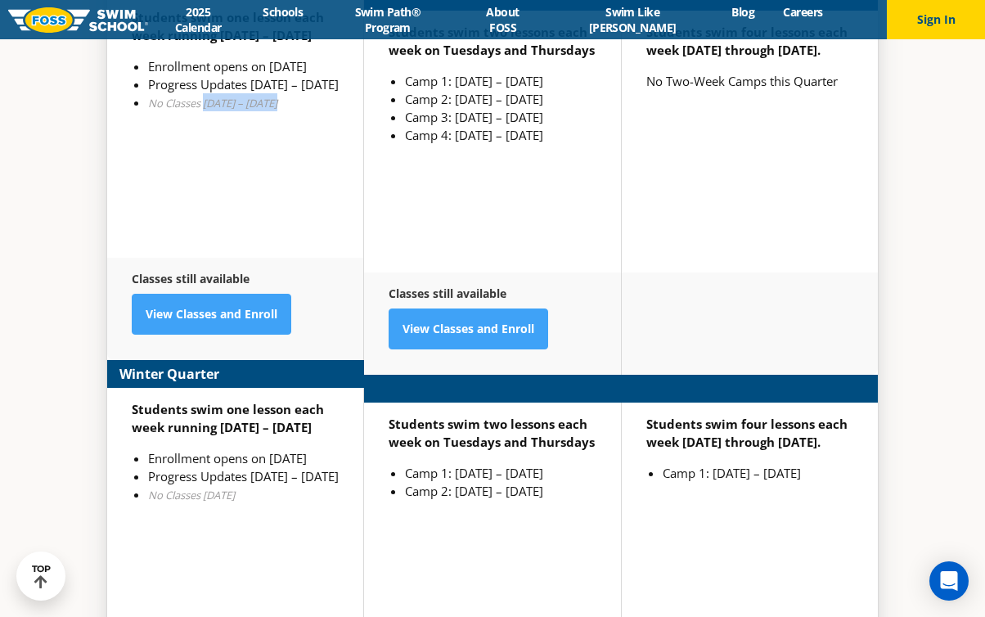
scroll to position [4011, 0]
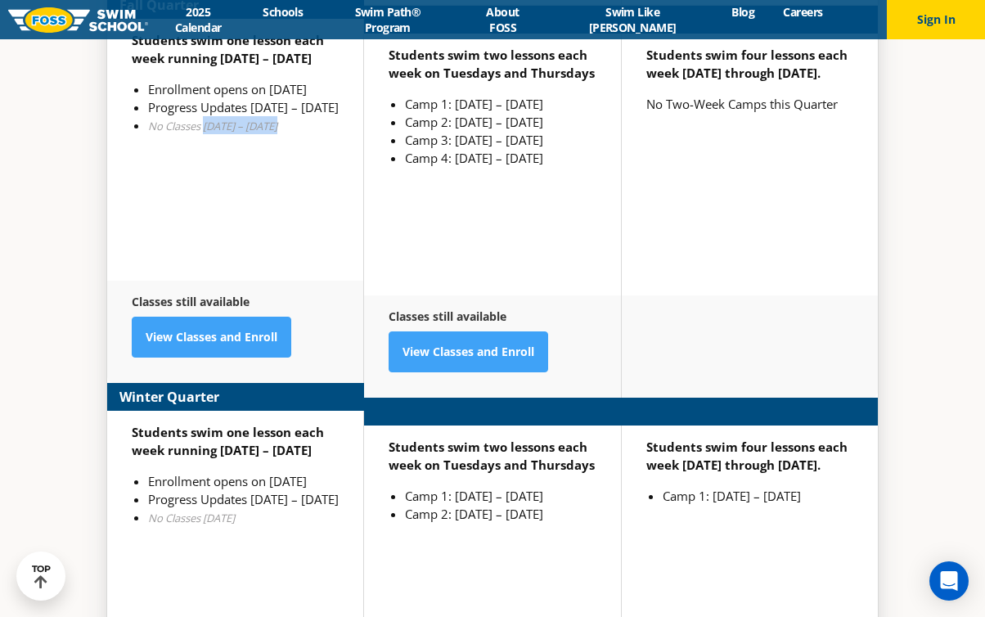
drag, startPoint x: 266, startPoint y: 451, endPoint x: 339, endPoint y: 449, distance: 73.6
click at [340, 449] on div "Students swim one lesson each week running Jan 2 – March 12 Enrollment opens on…" at bounding box center [235, 542] width 257 height 262
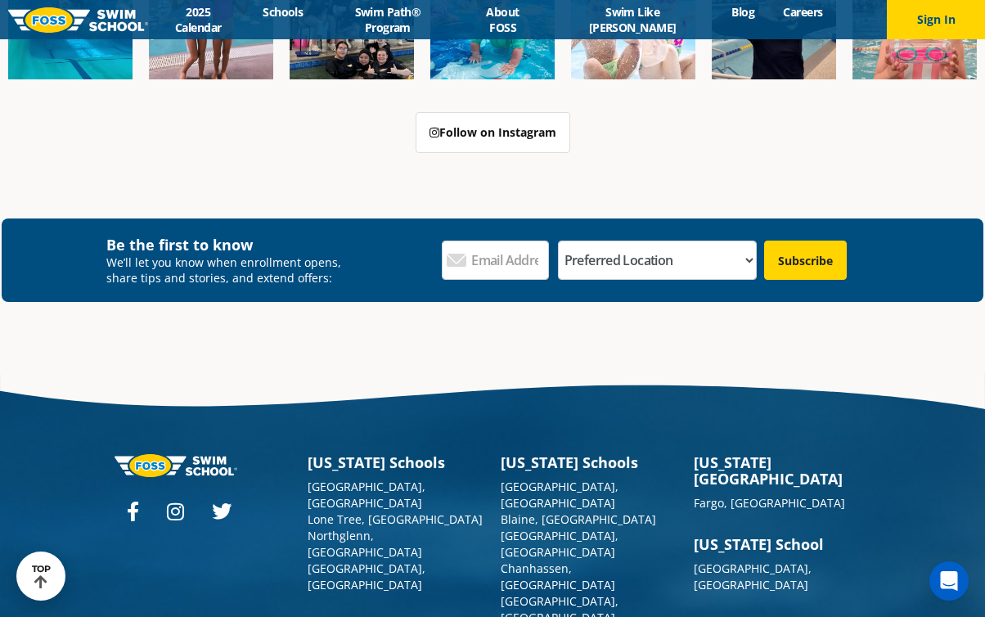
scroll to position [5683, 0]
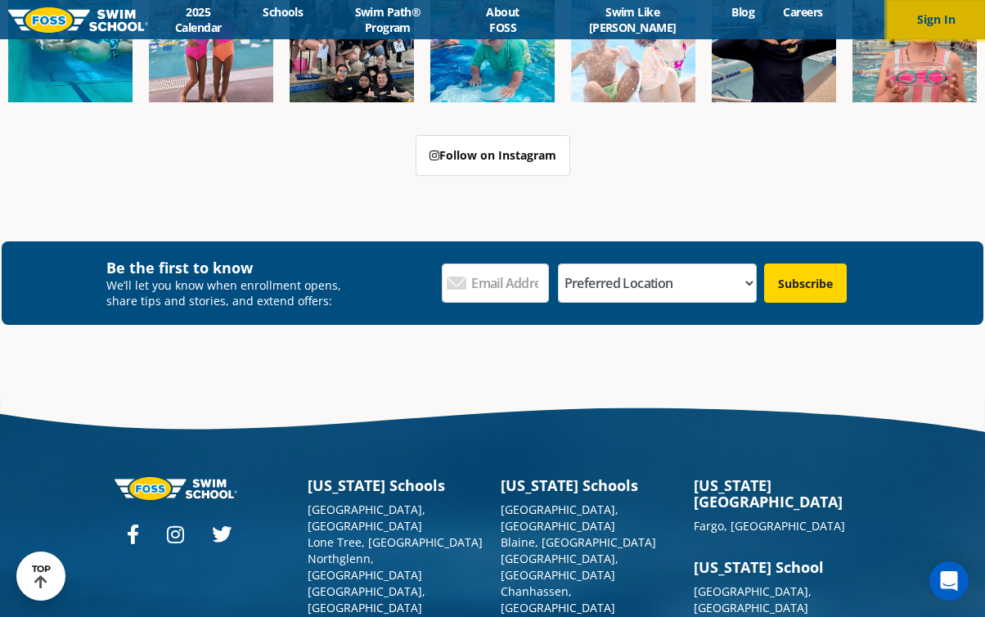
click at [943, 23] on button "Sign In" at bounding box center [936, 19] width 98 height 39
